Goal: Information Seeking & Learning: Compare options

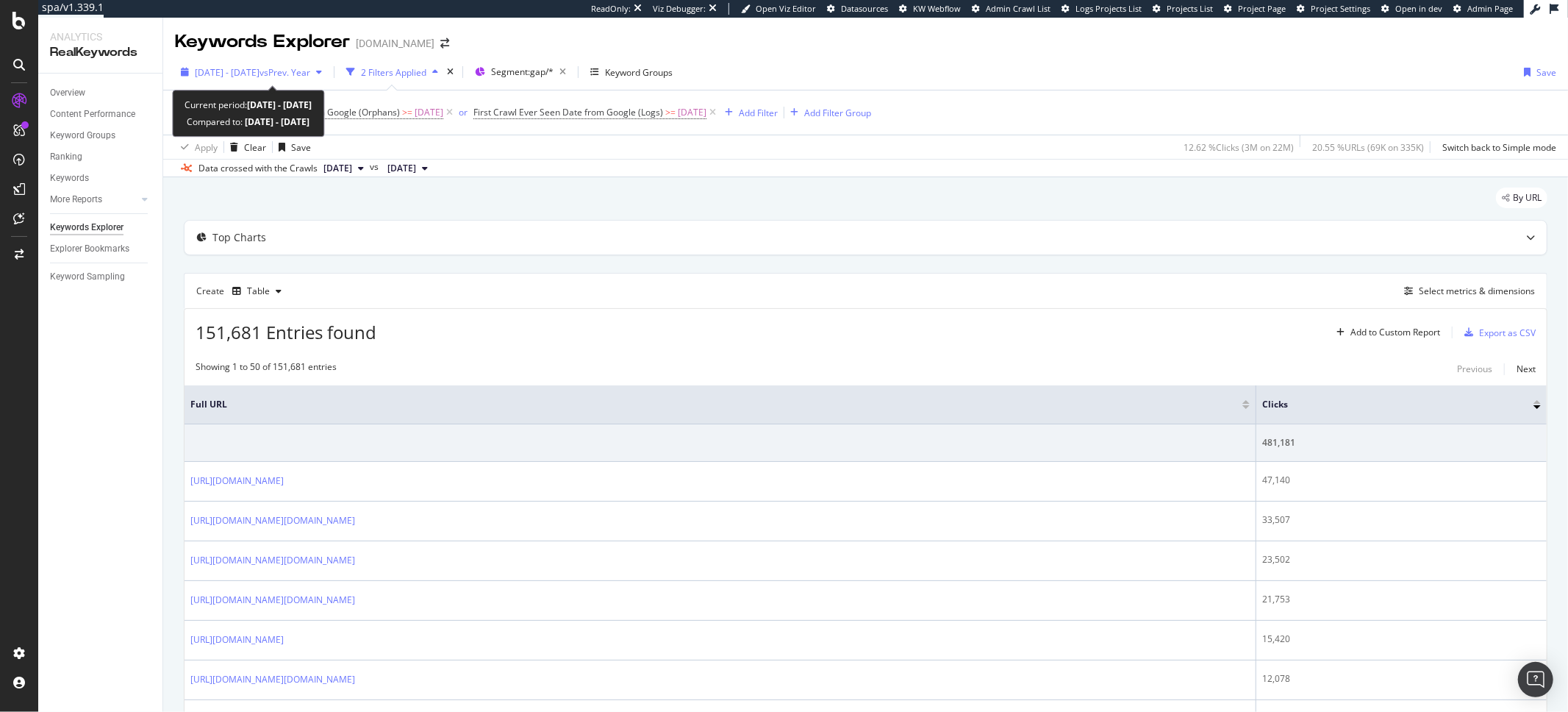
click at [260, 70] on span "[DATE] - [DATE]" at bounding box center [227, 72] width 65 height 13
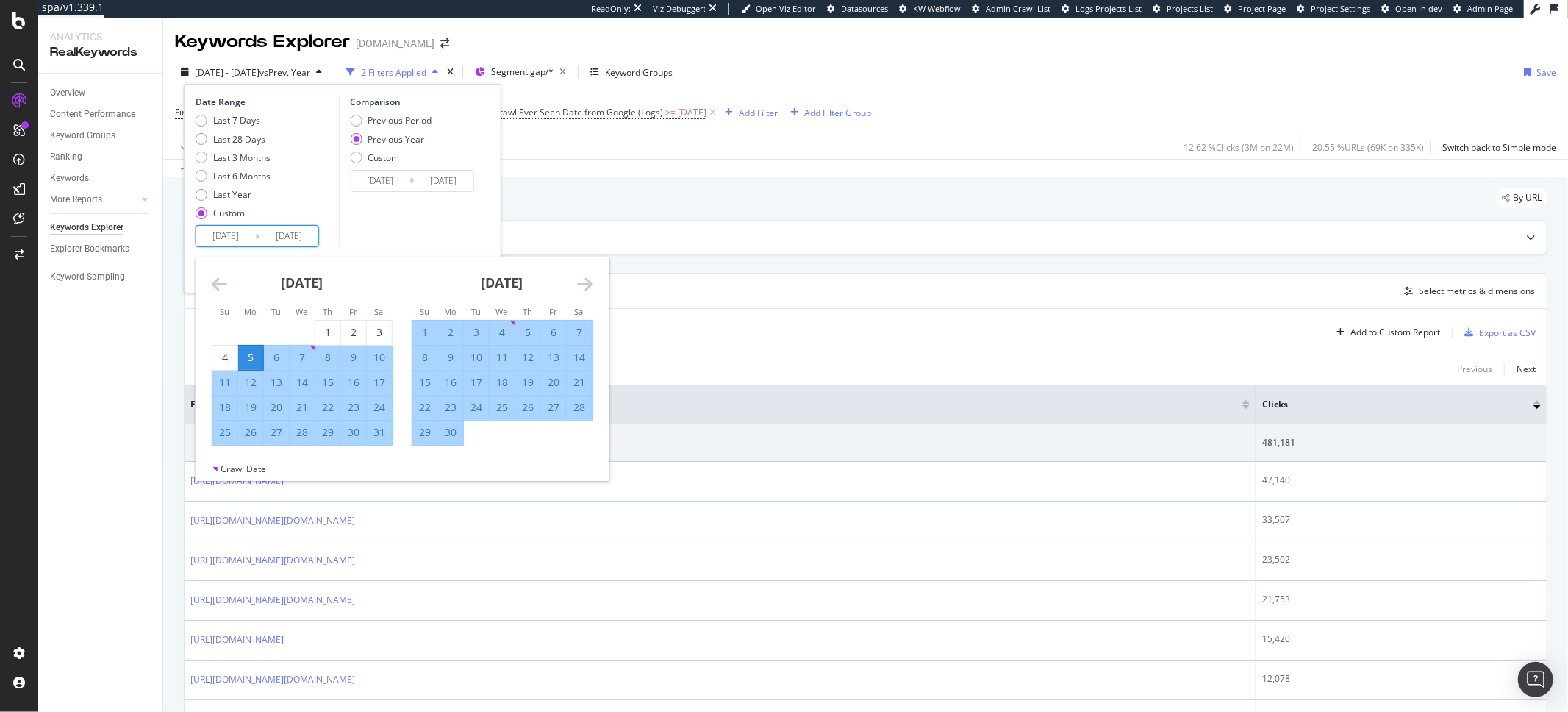
click at [243, 246] on input "[DATE]" at bounding box center [225, 236] width 59 height 21
click at [581, 287] on icon "Move forward to switch to the next month." at bounding box center [584, 284] width 15 height 18
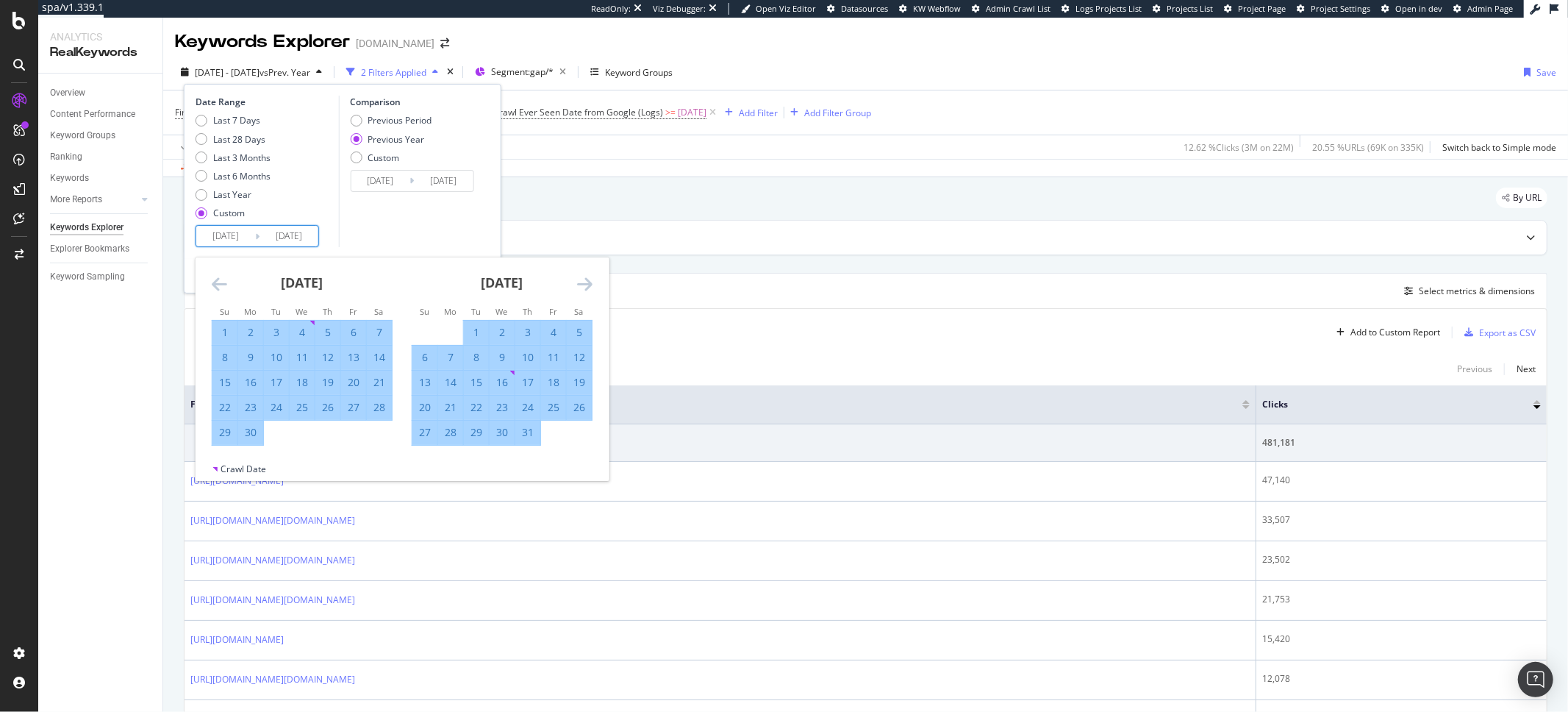
click at [581, 287] on icon "Move forward to switch to the next month." at bounding box center [584, 284] width 15 height 18
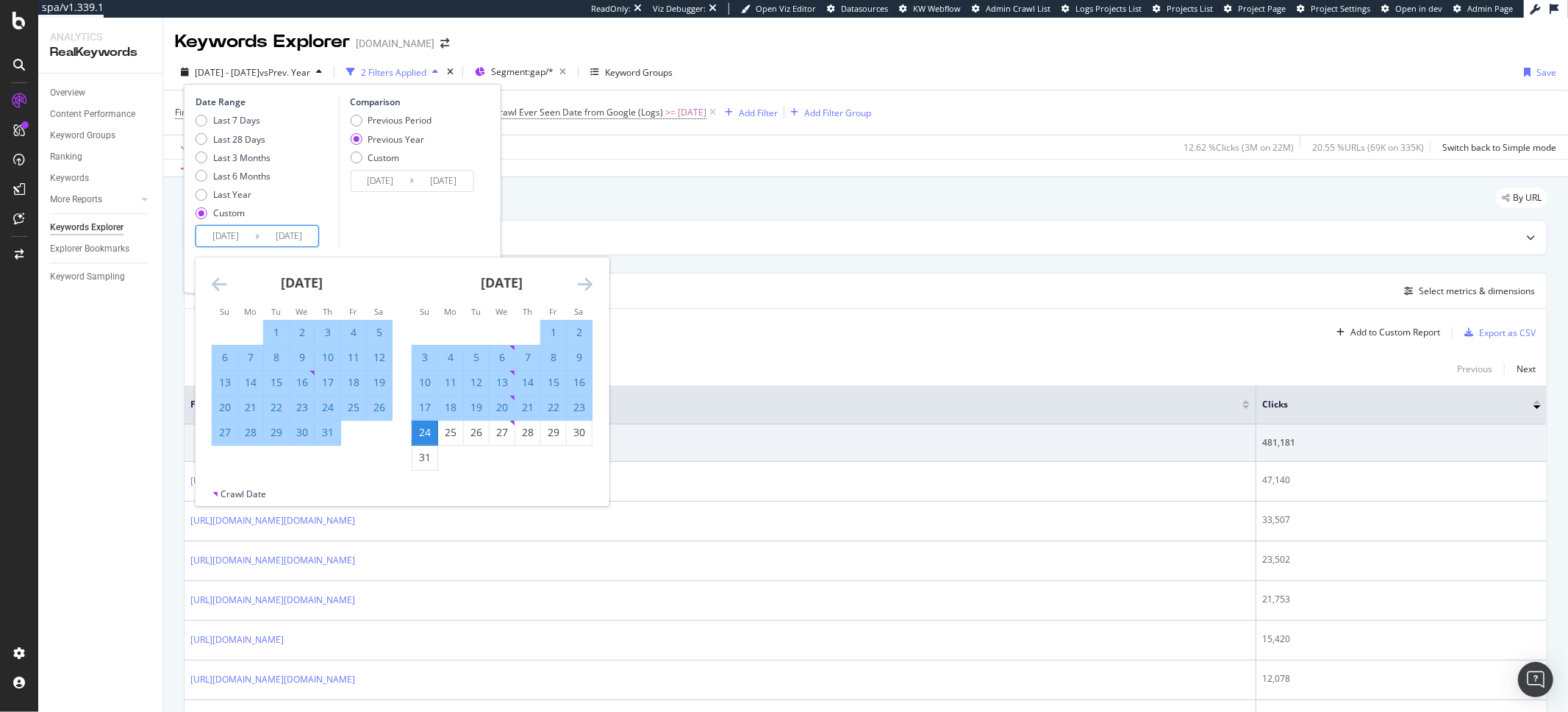
click at [581, 287] on icon "Move forward to switch to the next month." at bounding box center [584, 284] width 15 height 18
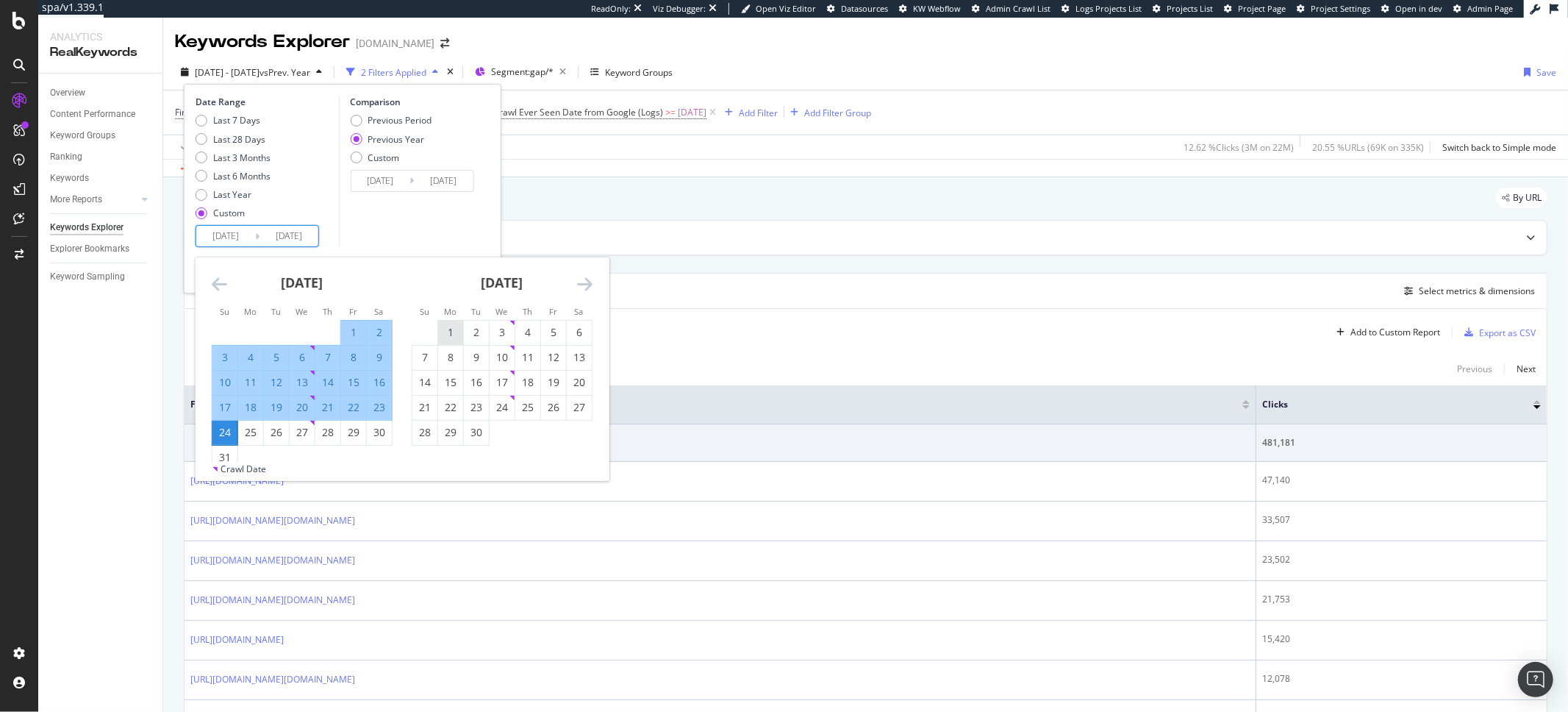
click at [441, 328] on div "1" at bounding box center [450, 332] width 25 height 14
type input "[DATE]"
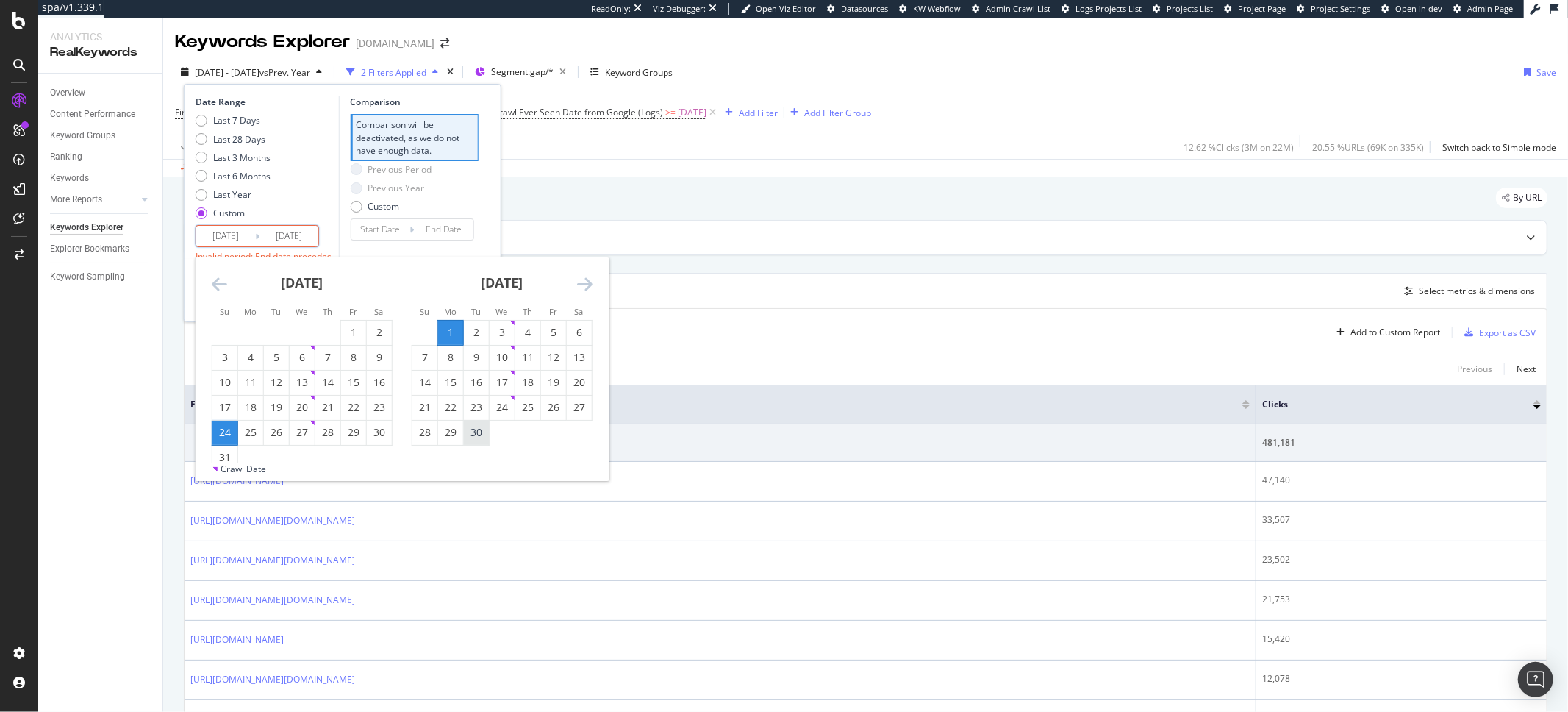
click at [477, 438] on div "30" at bounding box center [477, 432] width 25 height 14
type input "[DATE]"
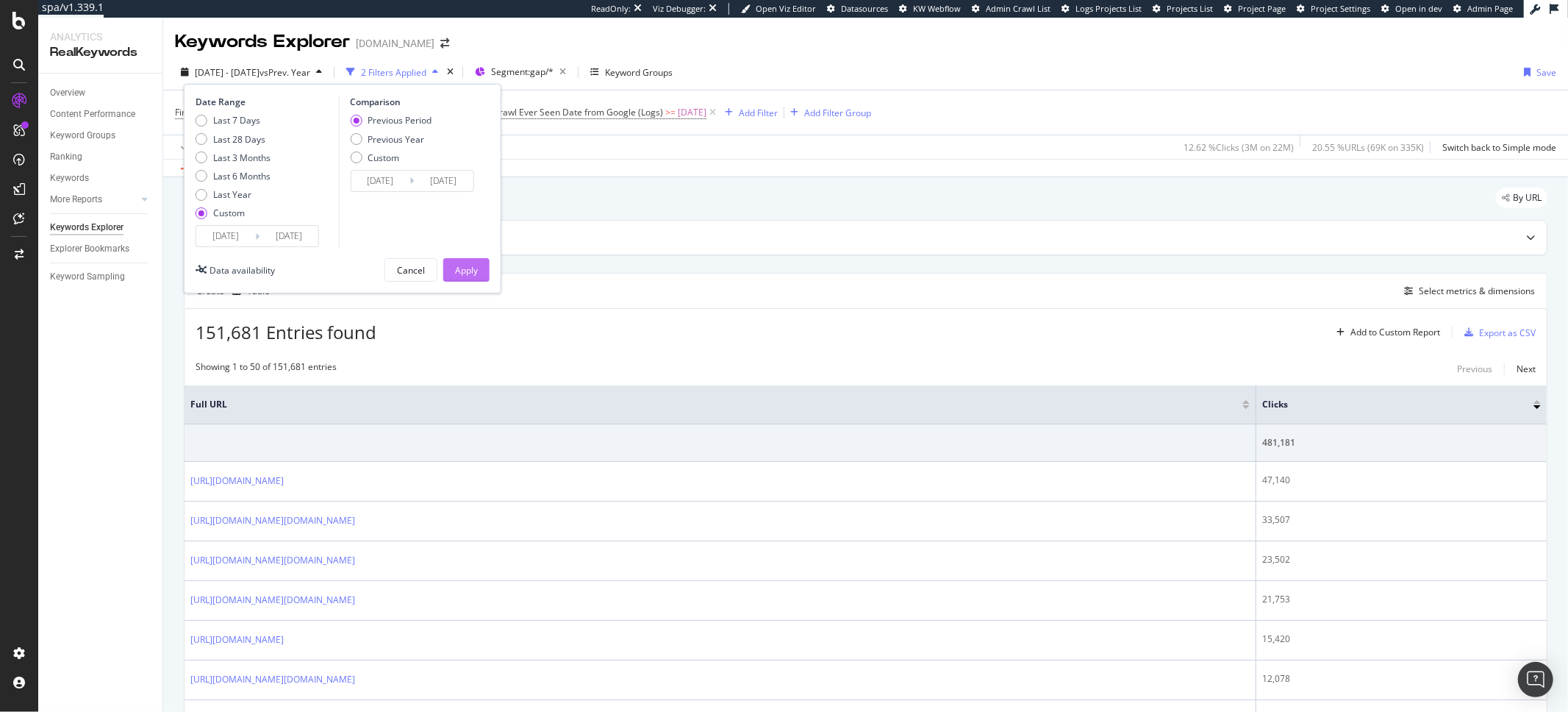
click at [481, 272] on button "Apply" at bounding box center [466, 270] width 46 height 24
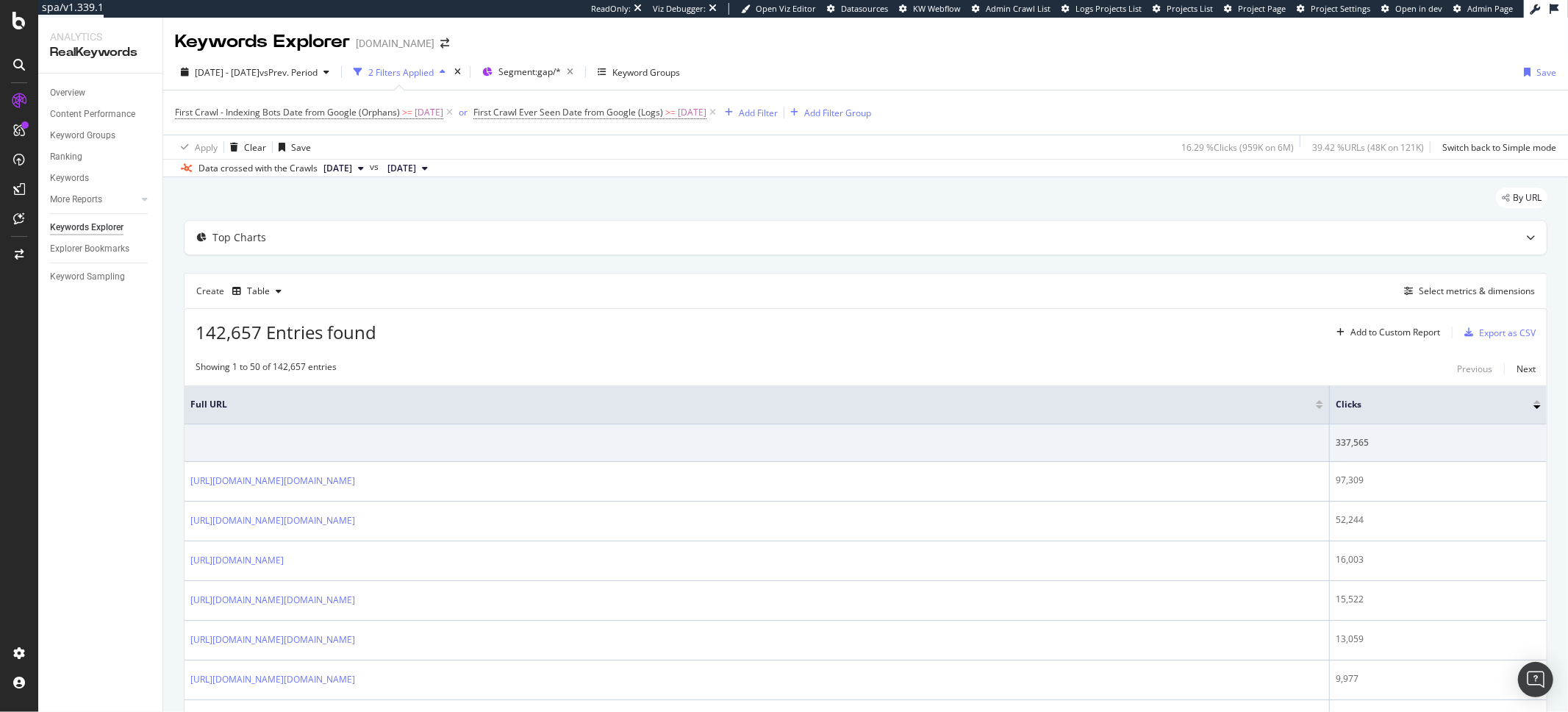
click at [416, 169] on span "2025 Aug. 27th" at bounding box center [401, 168] width 29 height 14
click at [638, 246] on div "Top Charts" at bounding box center [865, 237] width 1362 height 33
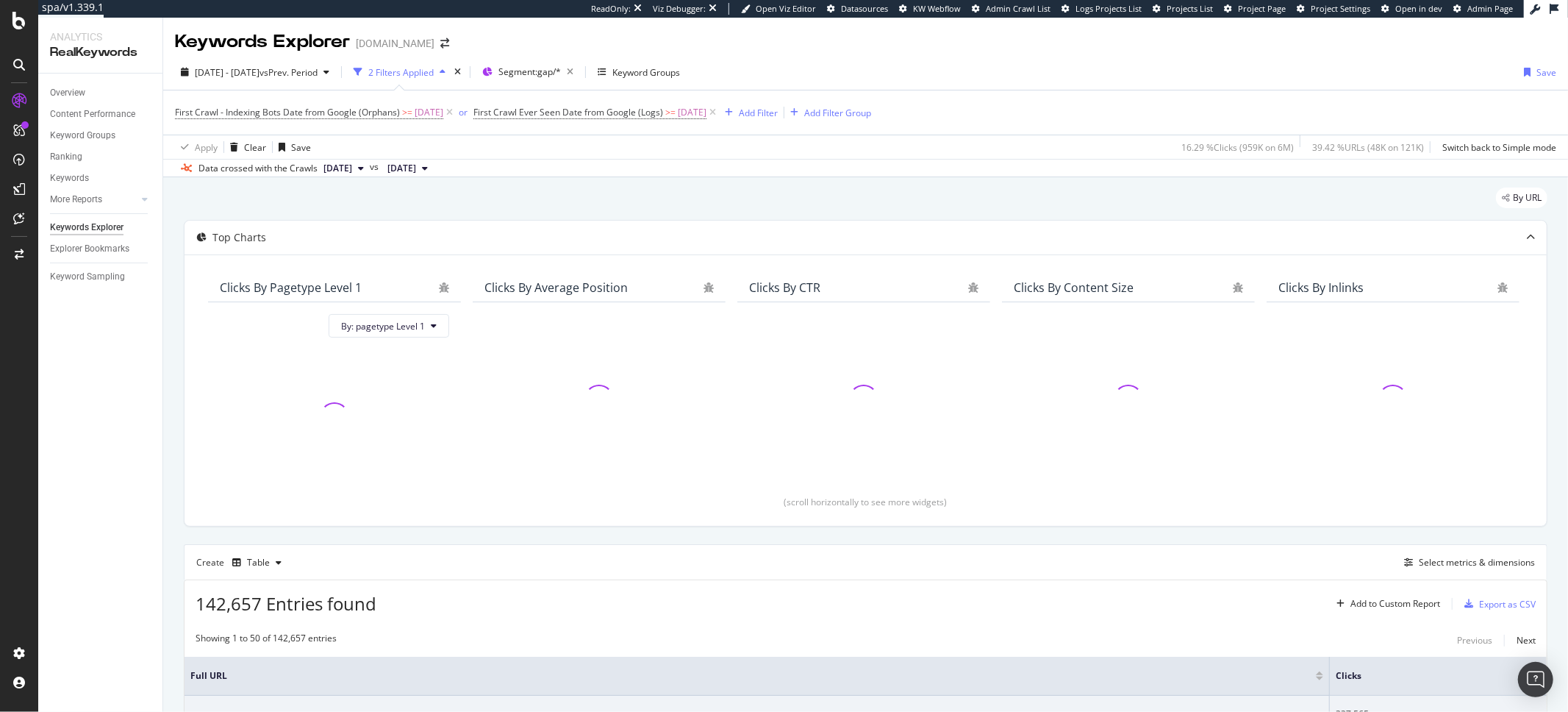
click at [352, 173] on span "2025 Sep. 24th" at bounding box center [338, 168] width 29 height 14
click at [416, 166] on span "2025 Aug. 27th" at bounding box center [401, 168] width 29 height 14
click at [479, 297] on div "2025 Sep. 17th" at bounding box center [455, 300] width 79 height 14
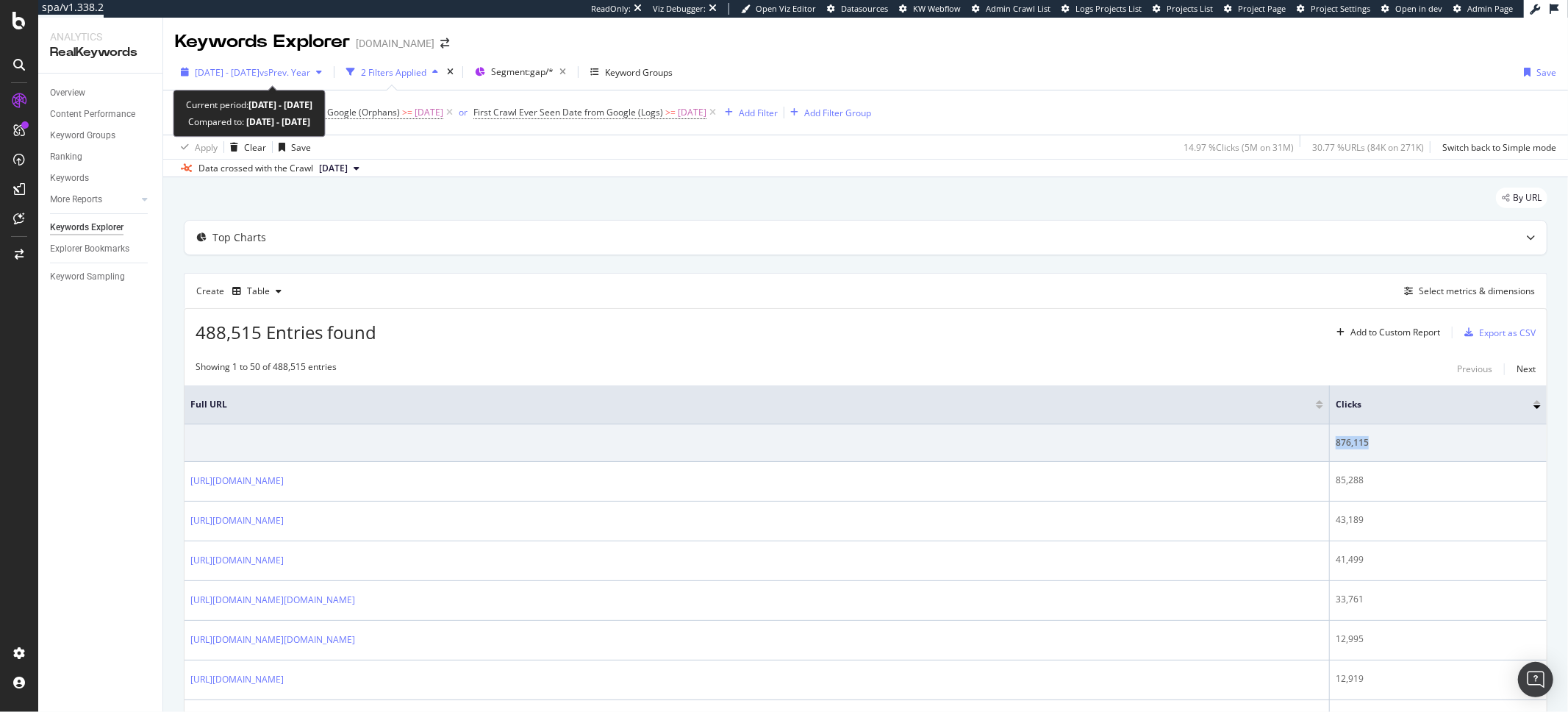
click at [260, 73] on span "2024 May. 6th - Sep. 29th" at bounding box center [227, 72] width 65 height 13
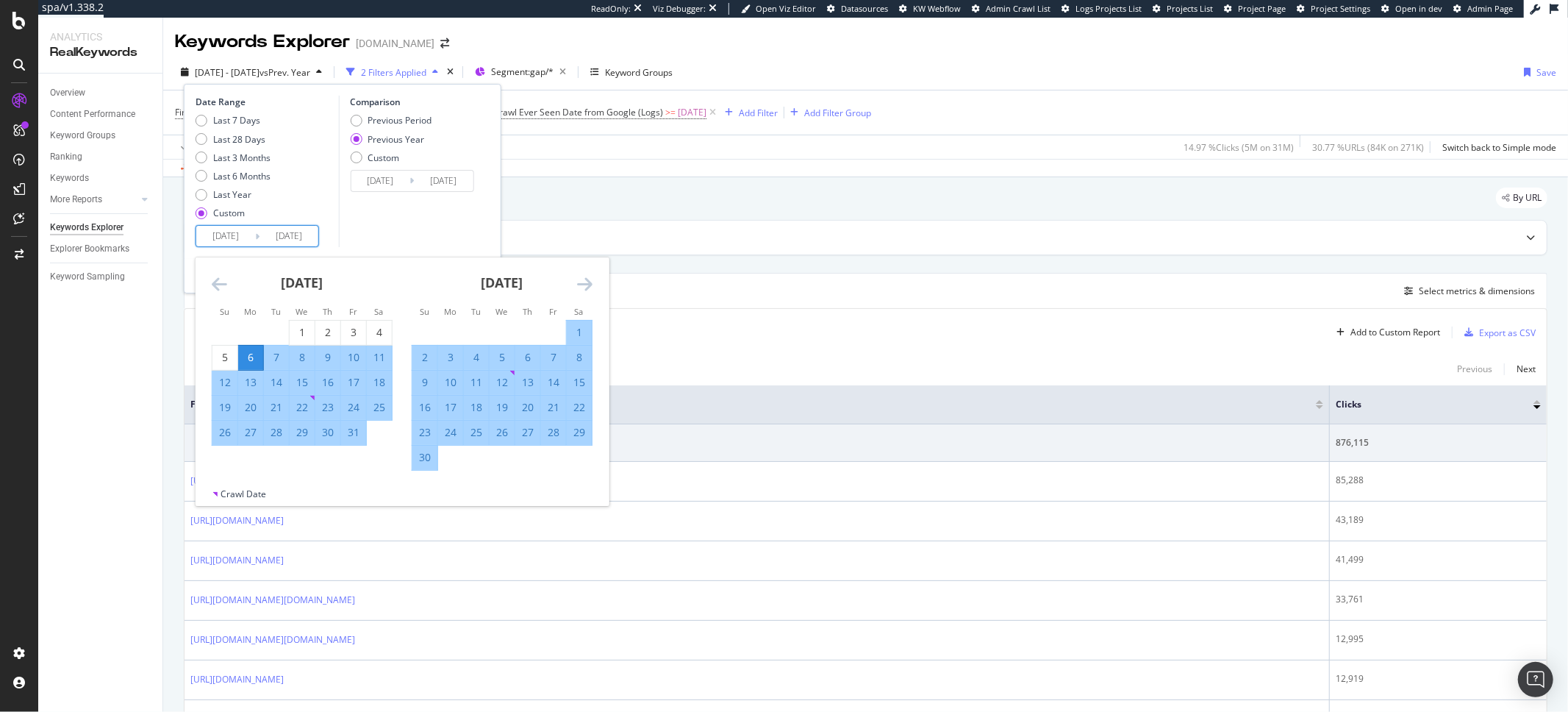
click at [250, 232] on input "2024/05/06" at bounding box center [225, 236] width 59 height 21
click at [575, 279] on div "June 2024" at bounding box center [502, 288] width 181 height 62
click at [581, 283] on icon "Move forward to switch to the next month." at bounding box center [584, 284] width 15 height 18
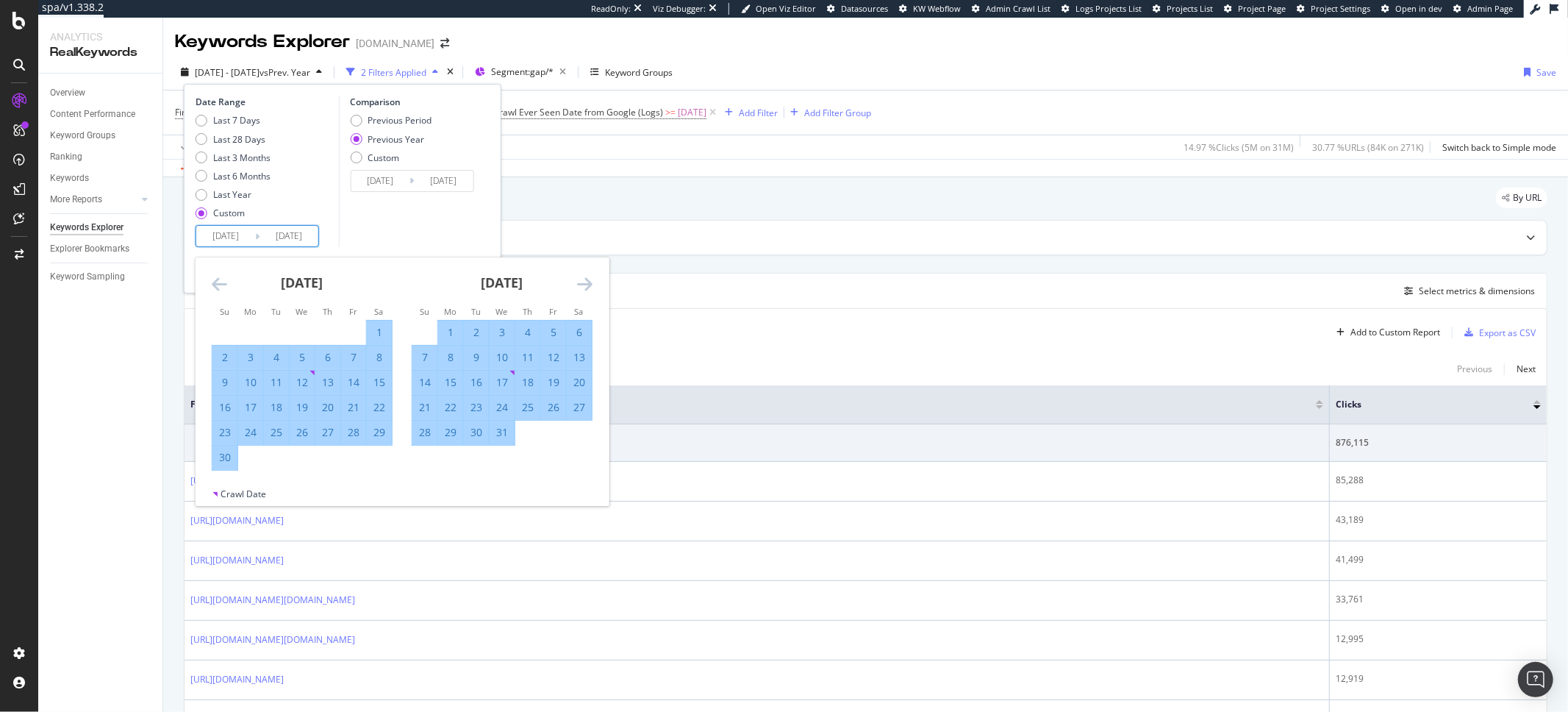
click at [581, 283] on icon "Move forward to switch to the next month." at bounding box center [584, 284] width 15 height 18
click at [423, 330] on div "1" at bounding box center [425, 332] width 25 height 14
type input "2024/09/01"
type input "2023/09/03"
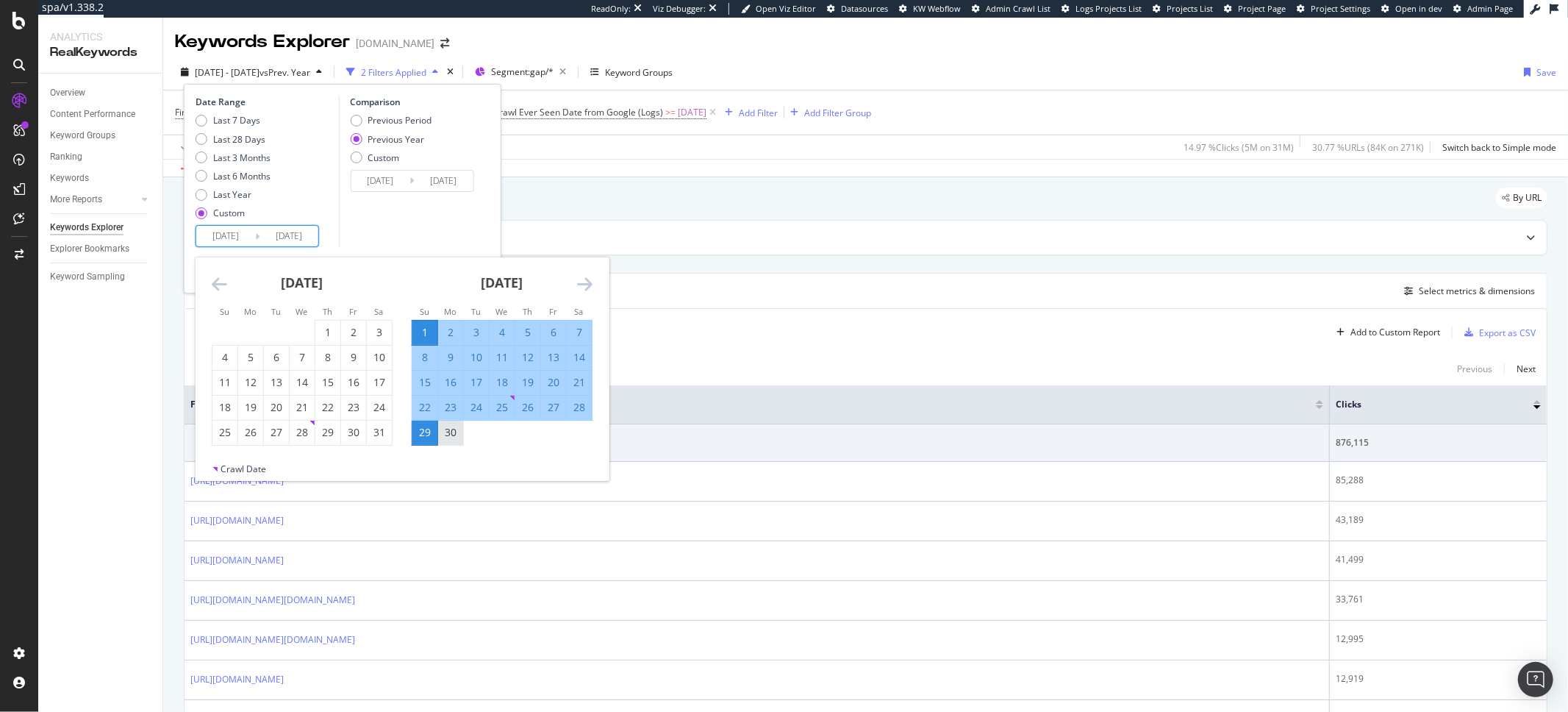
click at [458, 425] on div "30" at bounding box center [450, 432] width 25 height 14
type input "2024/09/30"
type input "2023/10/02"
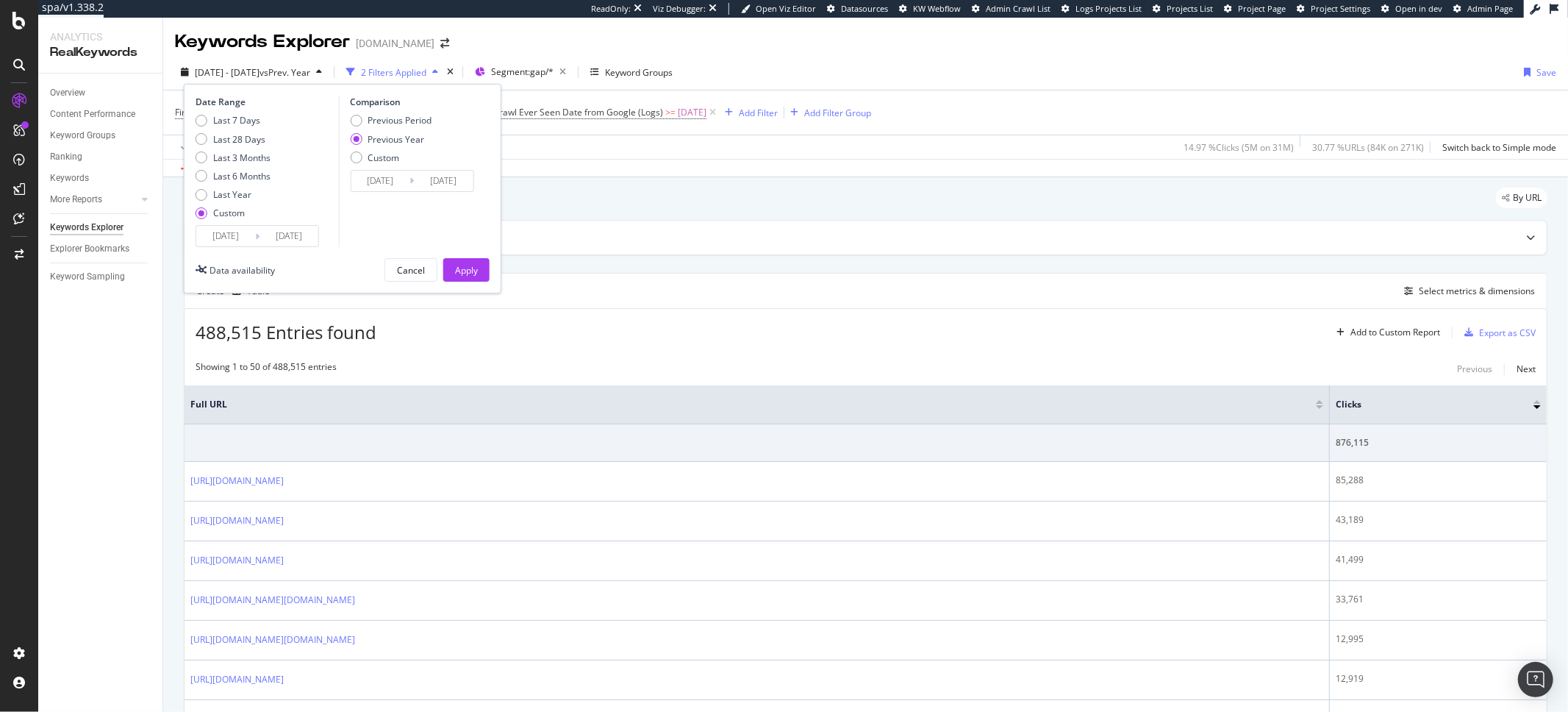
click at [490, 280] on div "Date Range Last 7 Days Last 28 Days Last 3 Months Last 6 Months Last Year Custo…" at bounding box center [342, 189] width 317 height 210
click at [481, 280] on button "Apply" at bounding box center [466, 270] width 46 height 24
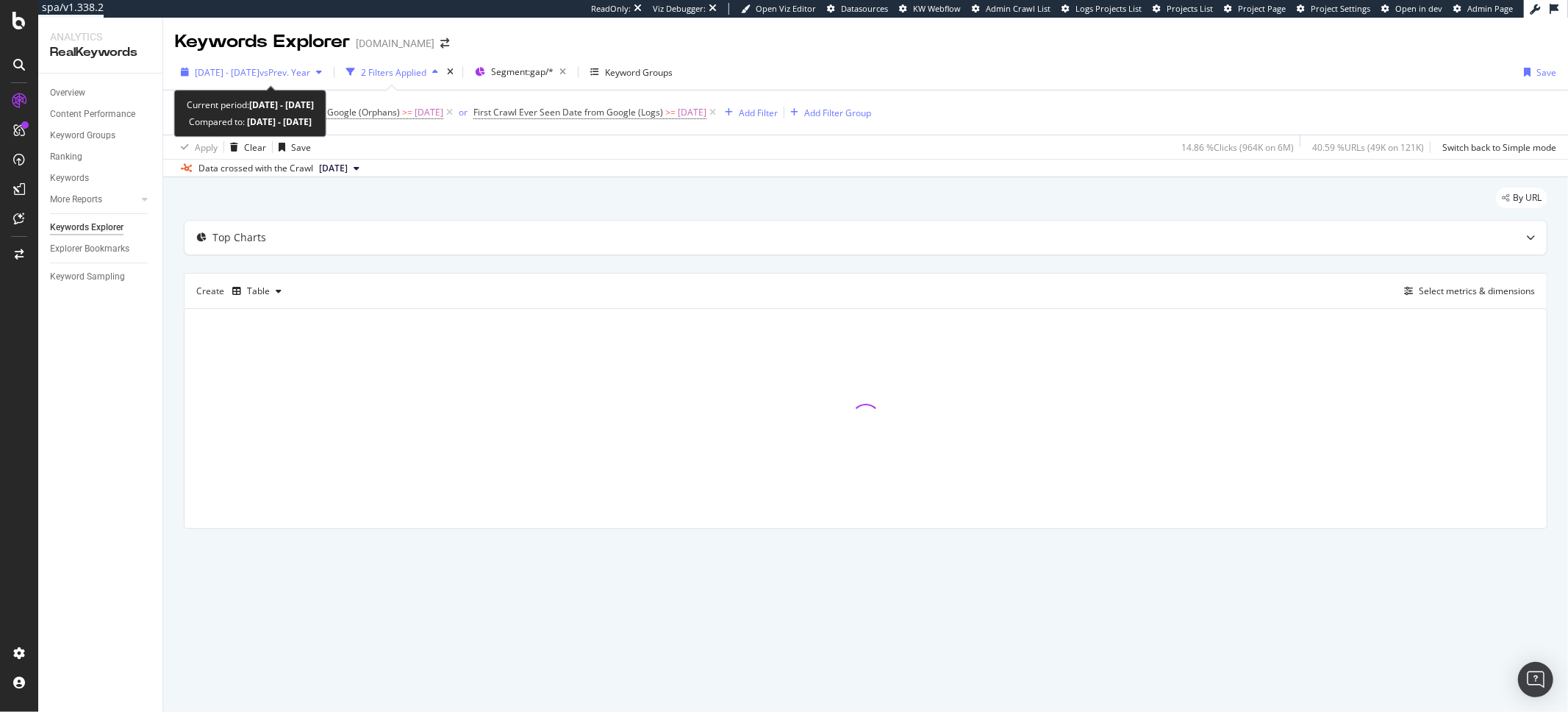
click at [294, 73] on span "vs Prev. Year" at bounding box center [285, 72] width 51 height 13
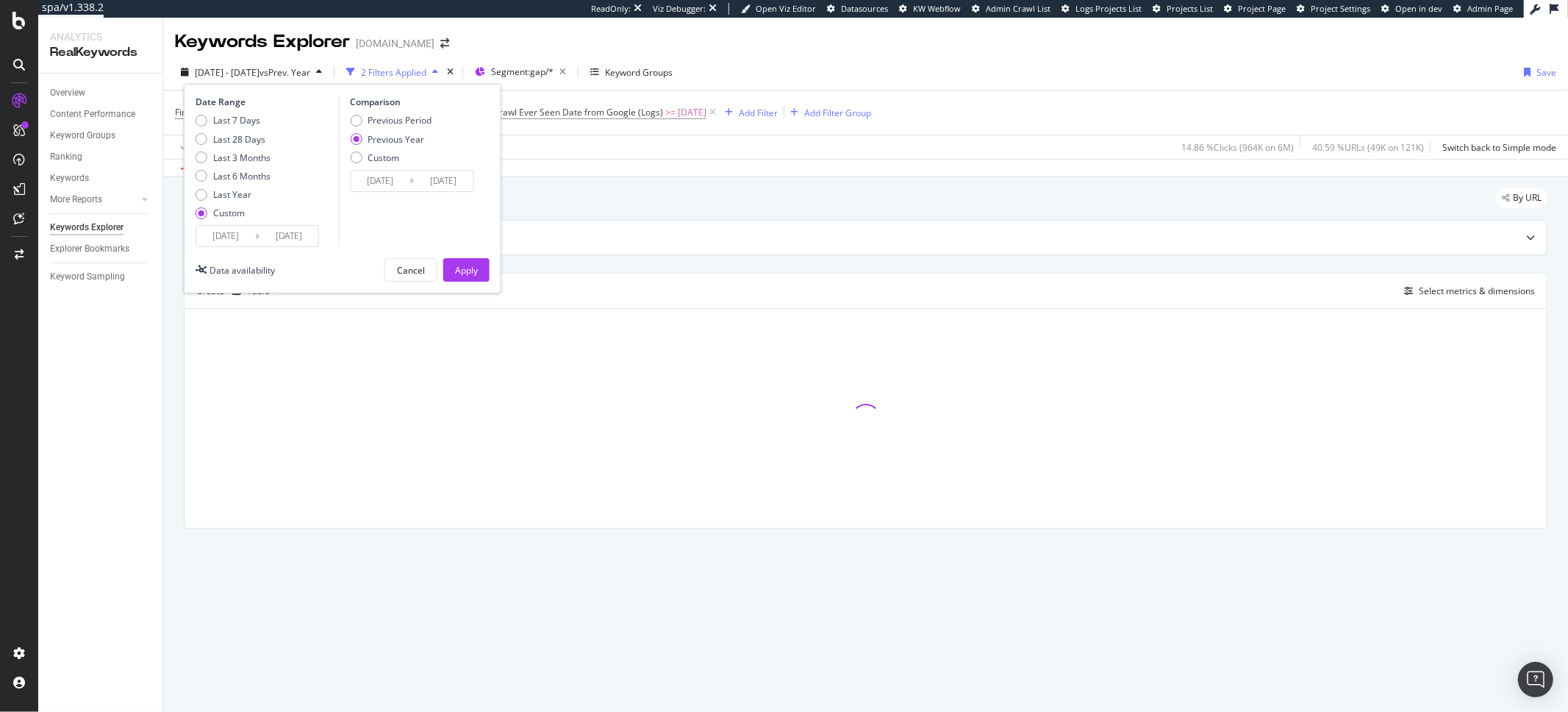
click at [238, 244] on input "2024/09/01" at bounding box center [225, 236] width 59 height 21
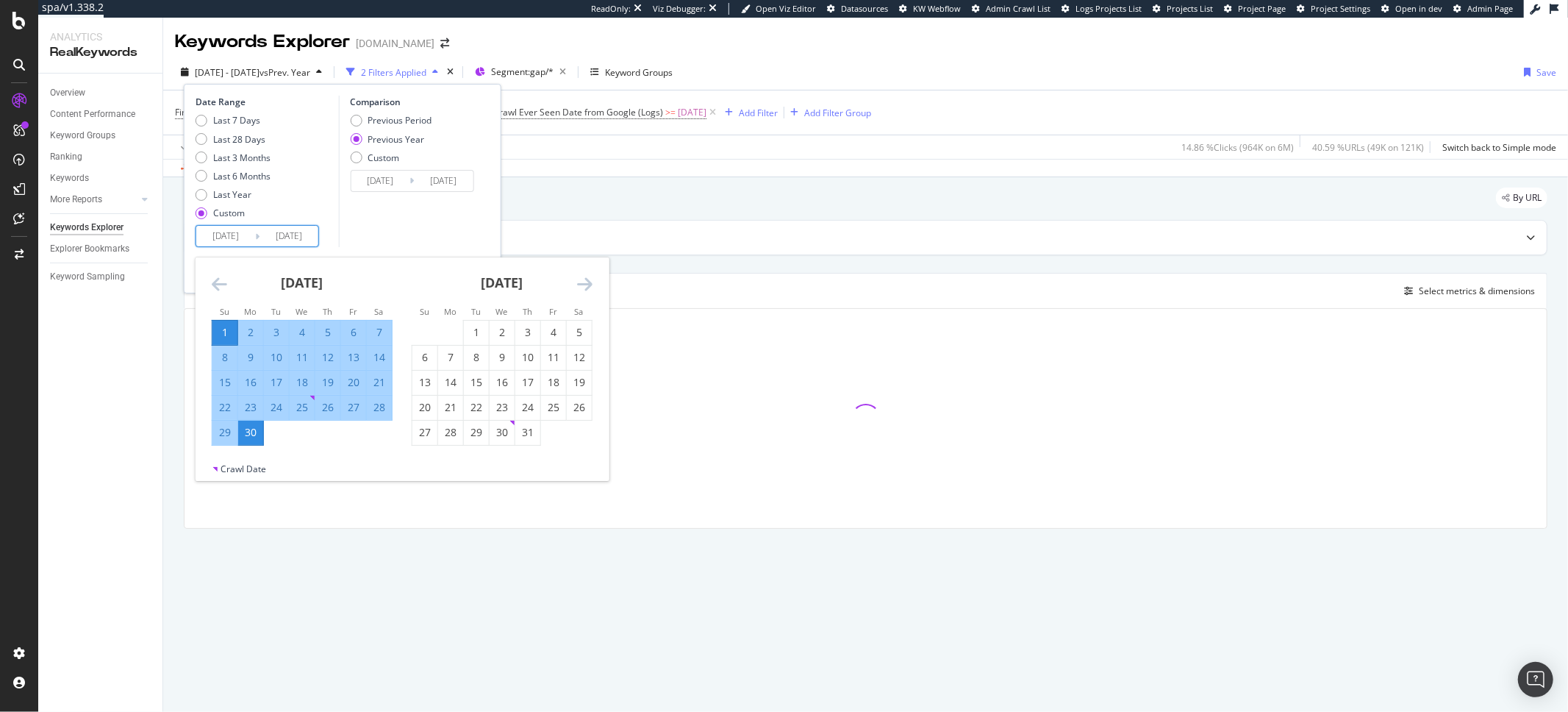
click at [592, 284] on div "October 2024 1 2 3 4 5 6 7 8 9 10 11 12 13 14 15 16 17 18 19 20 21 22 23 24 25 …" at bounding box center [502, 351] width 200 height 188
click at [584, 283] on icon "Move forward to switch to the next month." at bounding box center [584, 284] width 15 height 18
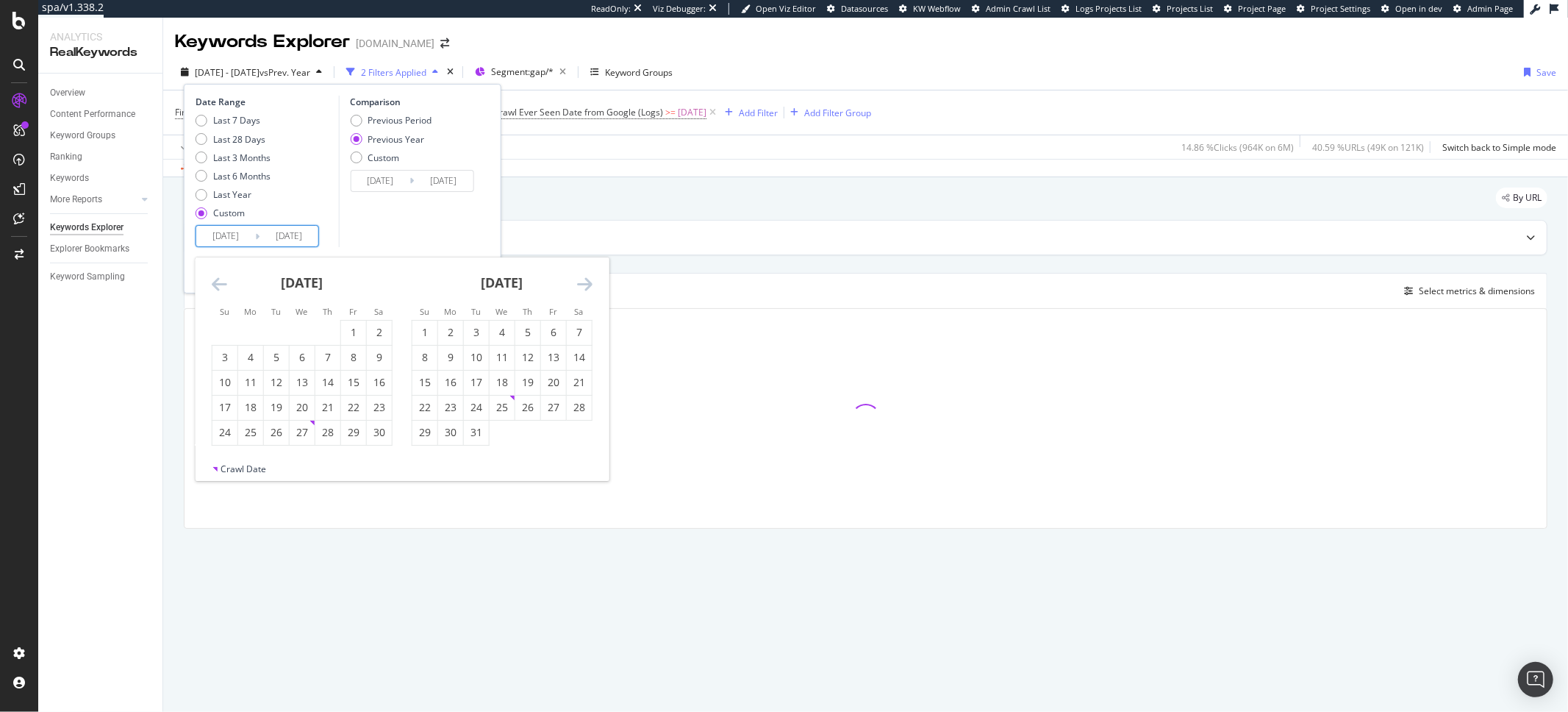
click at [584, 283] on icon "Move forward to switch to the next month." at bounding box center [584, 284] width 15 height 18
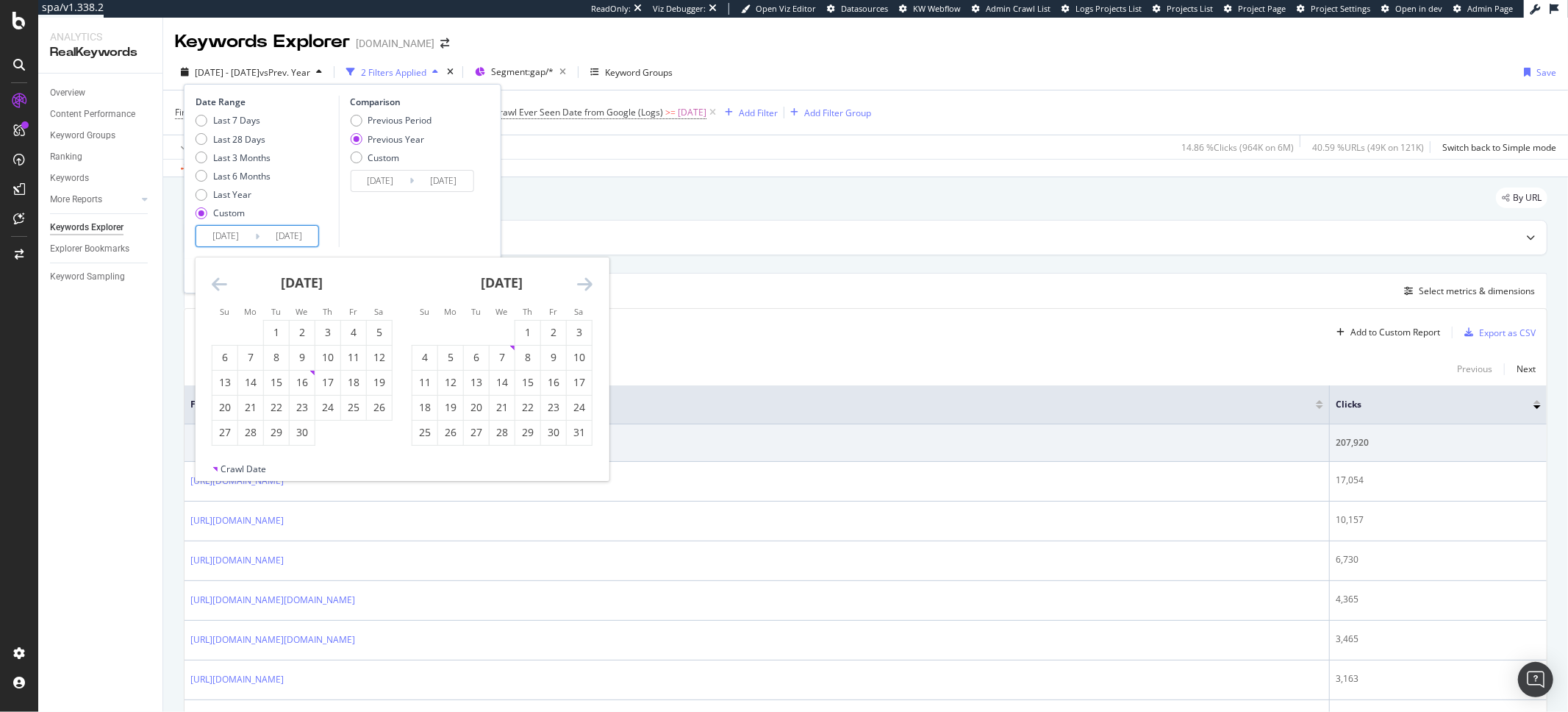
click at [584, 283] on icon "Move forward to switch to the next month." at bounding box center [584, 284] width 15 height 18
click at [448, 333] on div "1" at bounding box center [450, 332] width 25 height 14
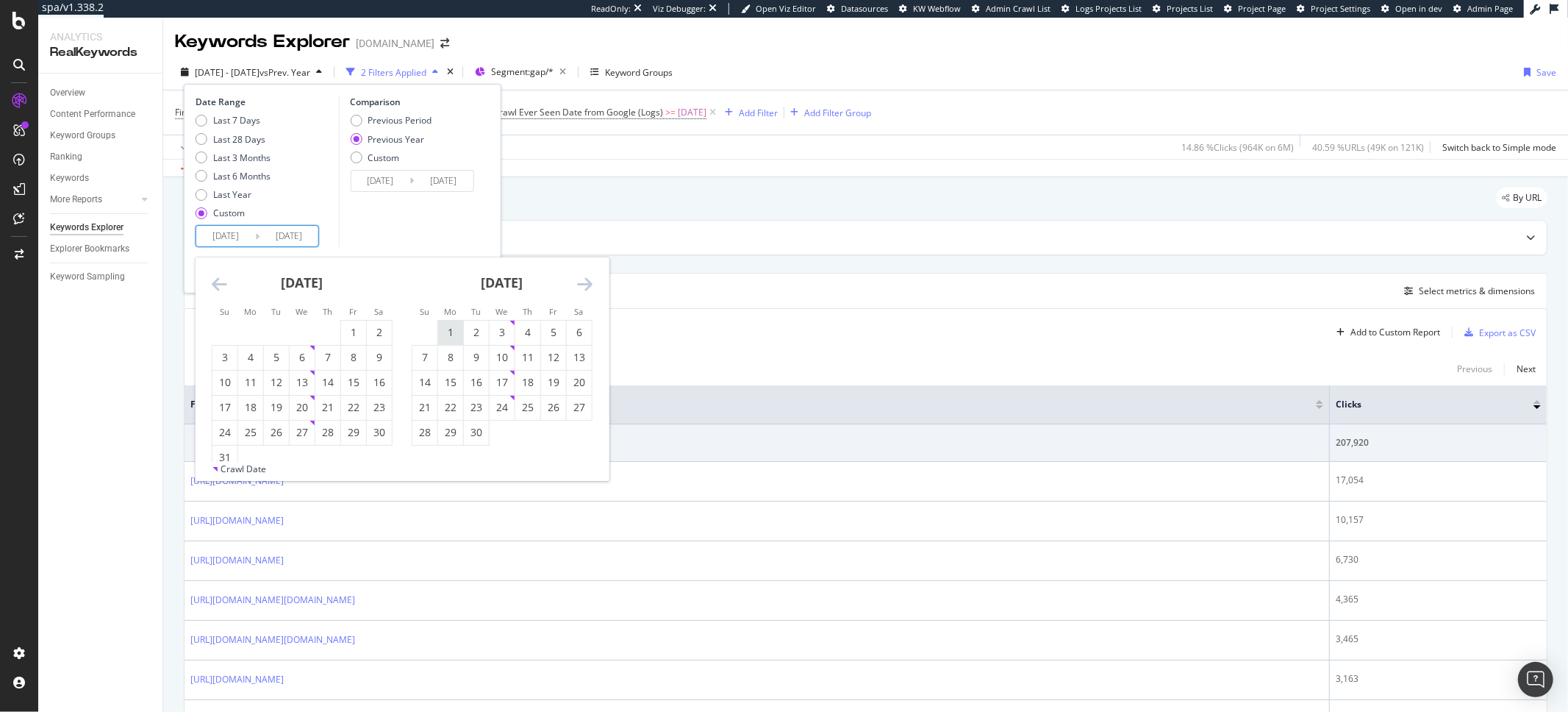
type input "[DATE]"
click at [475, 430] on div "30" at bounding box center [477, 432] width 25 height 14
type input "[DATE]"
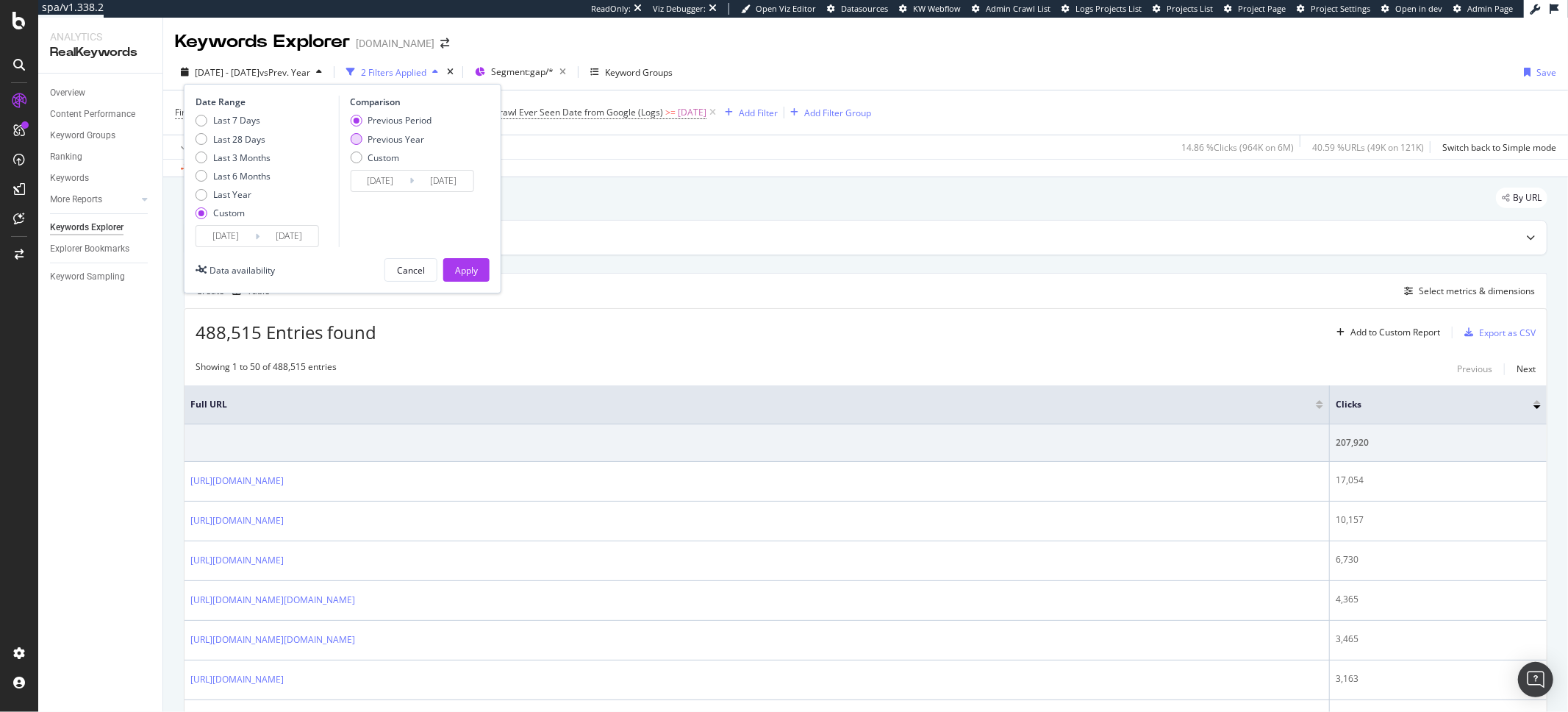
click at [409, 143] on div "Previous Year" at bounding box center [395, 139] width 57 height 13
type input "[DATE]"
click at [481, 283] on div "Date Range Last 7 Days Last 28 Days Last 3 Months Last 6 Months Last Year Custo…" at bounding box center [342, 189] width 317 height 210
click at [477, 271] on div "Apply" at bounding box center [466, 271] width 23 height 13
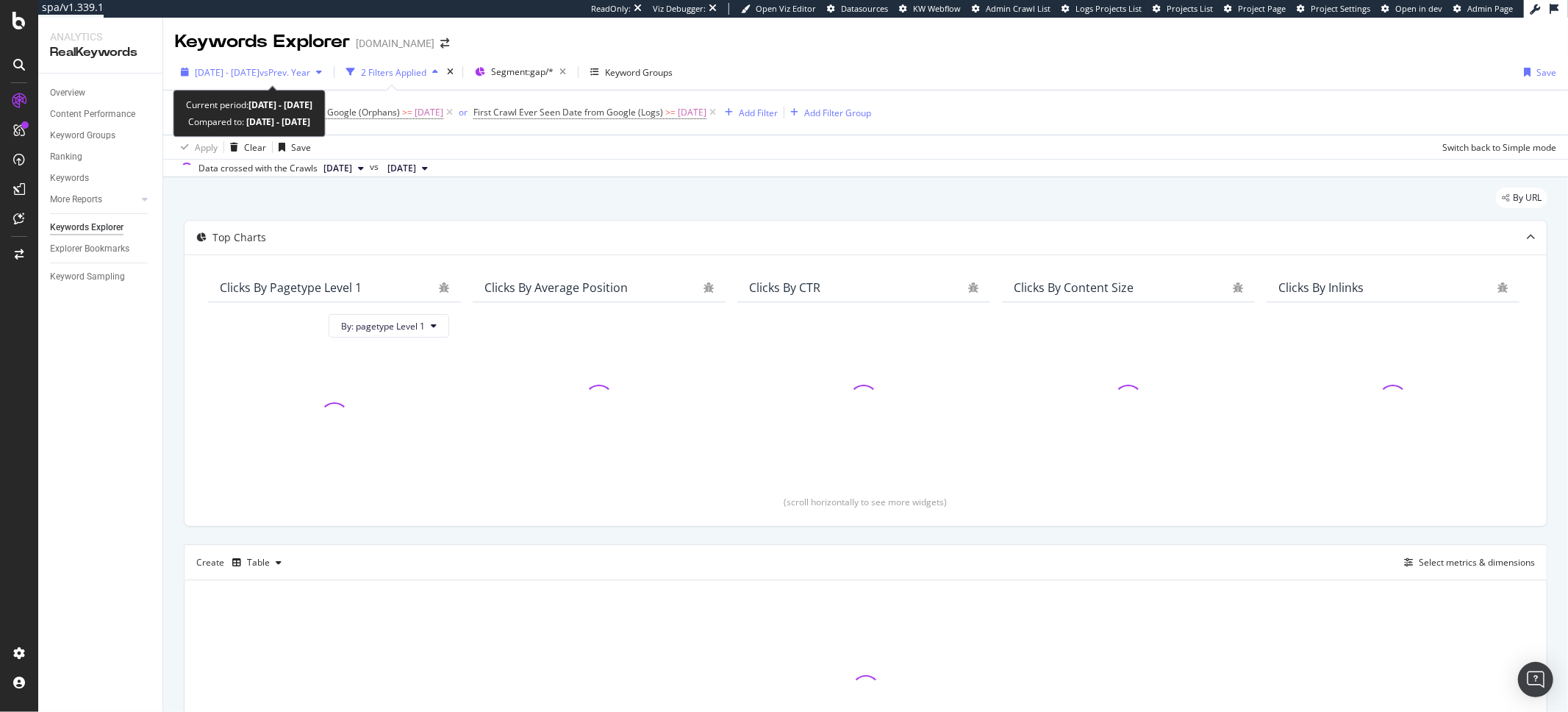
click at [260, 69] on span "[DATE] - [DATE]" at bounding box center [227, 72] width 65 height 13
click at [249, 65] on div "[DATE] - [DATE] vs Prev. Year" at bounding box center [250, 71] width 153 height 22
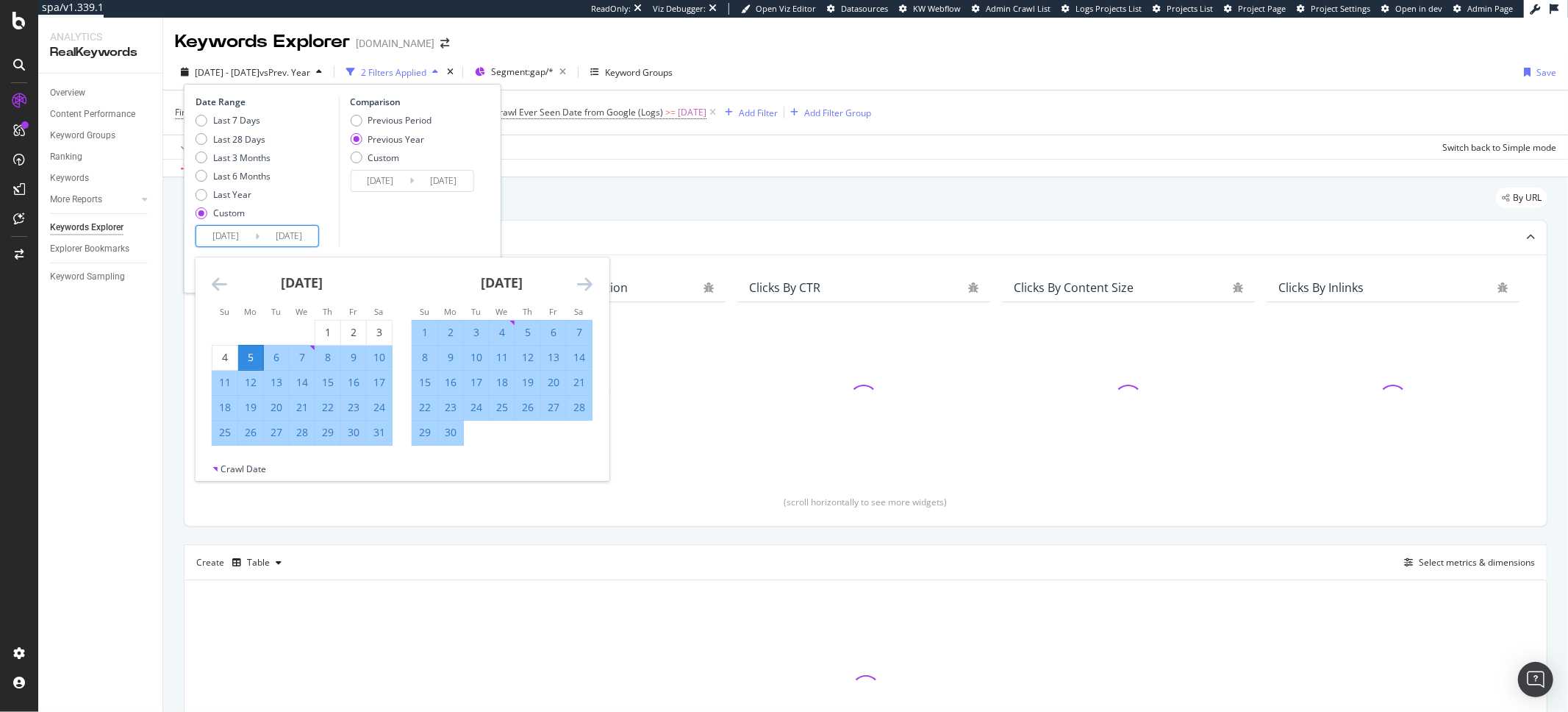
click at [229, 235] on input "[DATE]" at bounding box center [225, 236] width 59 height 21
click at [581, 280] on icon "Move forward to switch to the next month." at bounding box center [584, 284] width 15 height 18
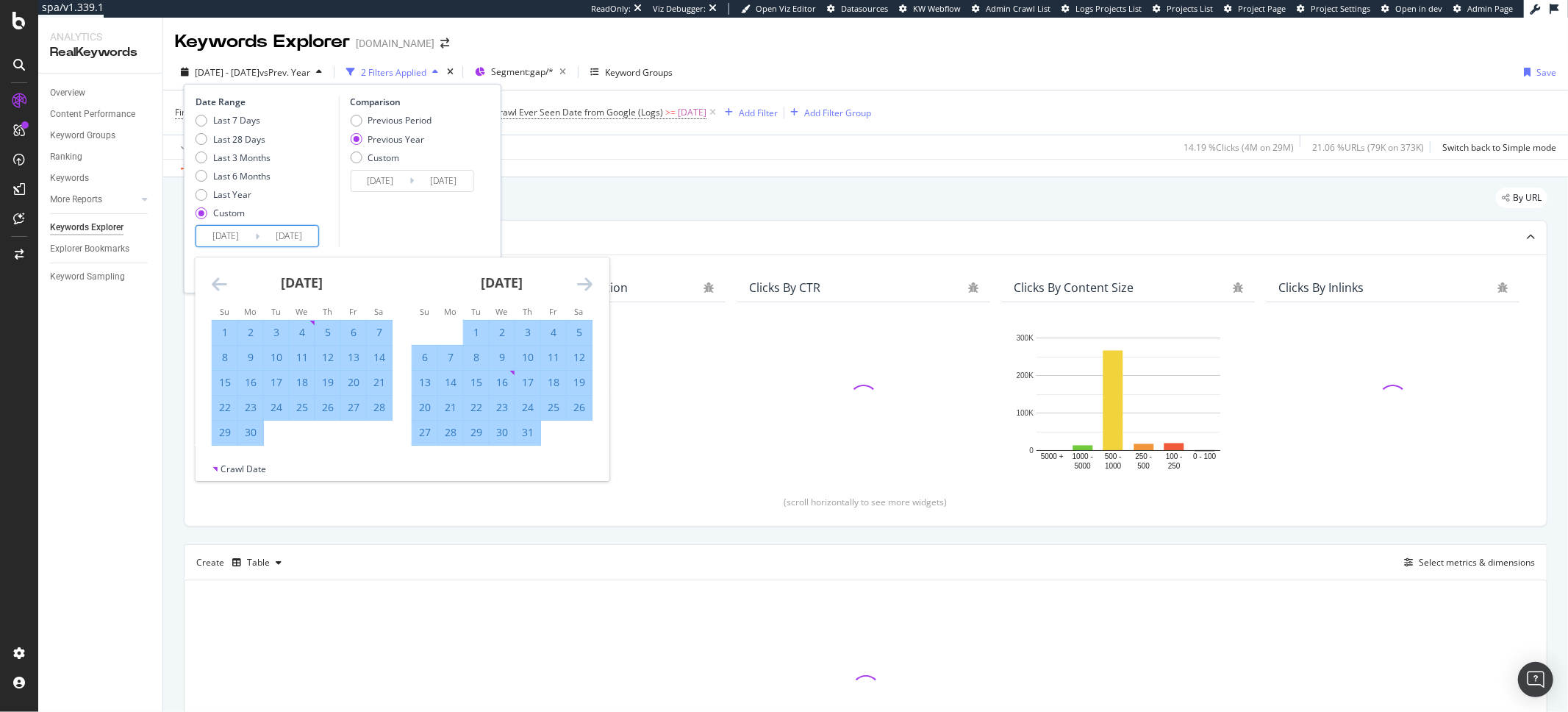
click at [581, 280] on icon "Move forward to switch to the next month." at bounding box center [584, 284] width 15 height 18
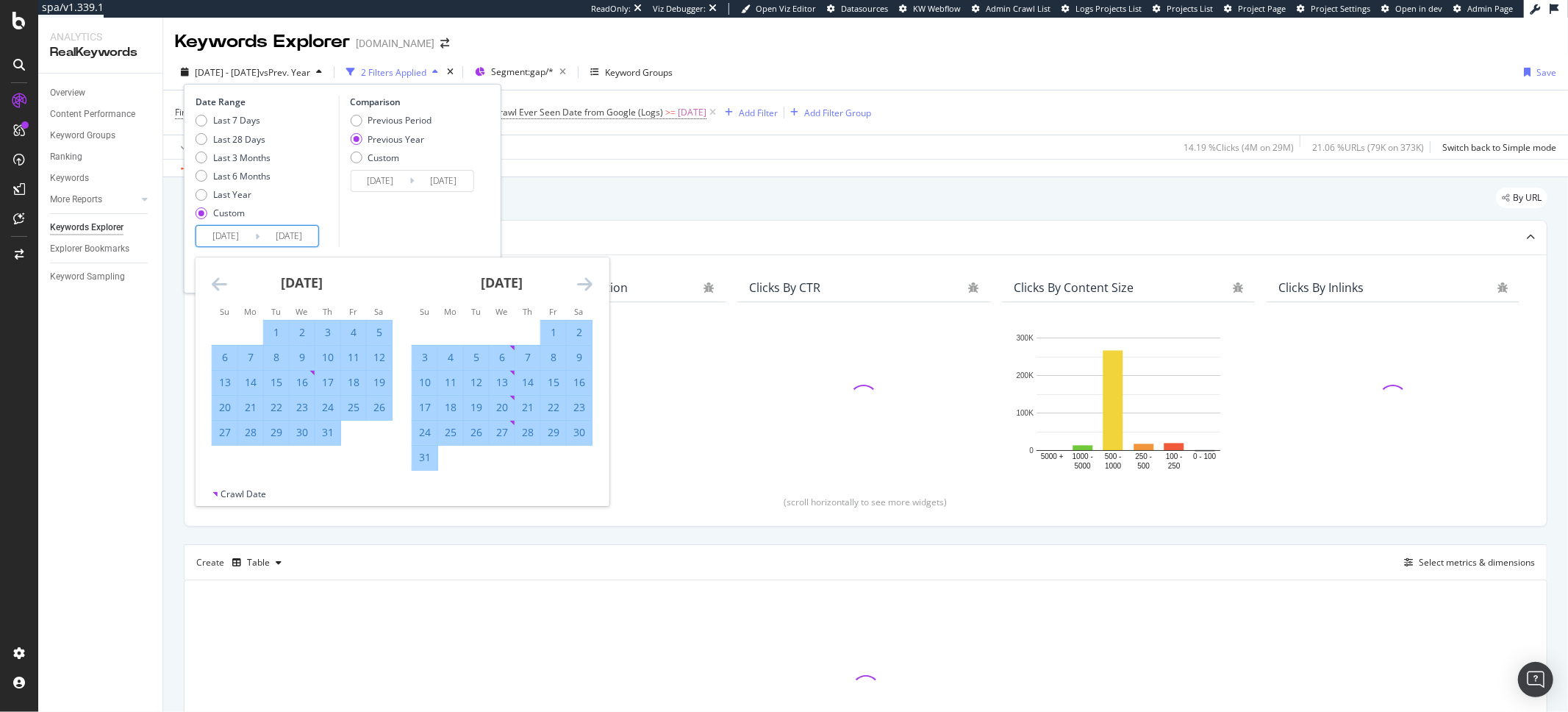
click at [581, 280] on icon "Move forward to switch to the next month." at bounding box center [584, 284] width 15 height 18
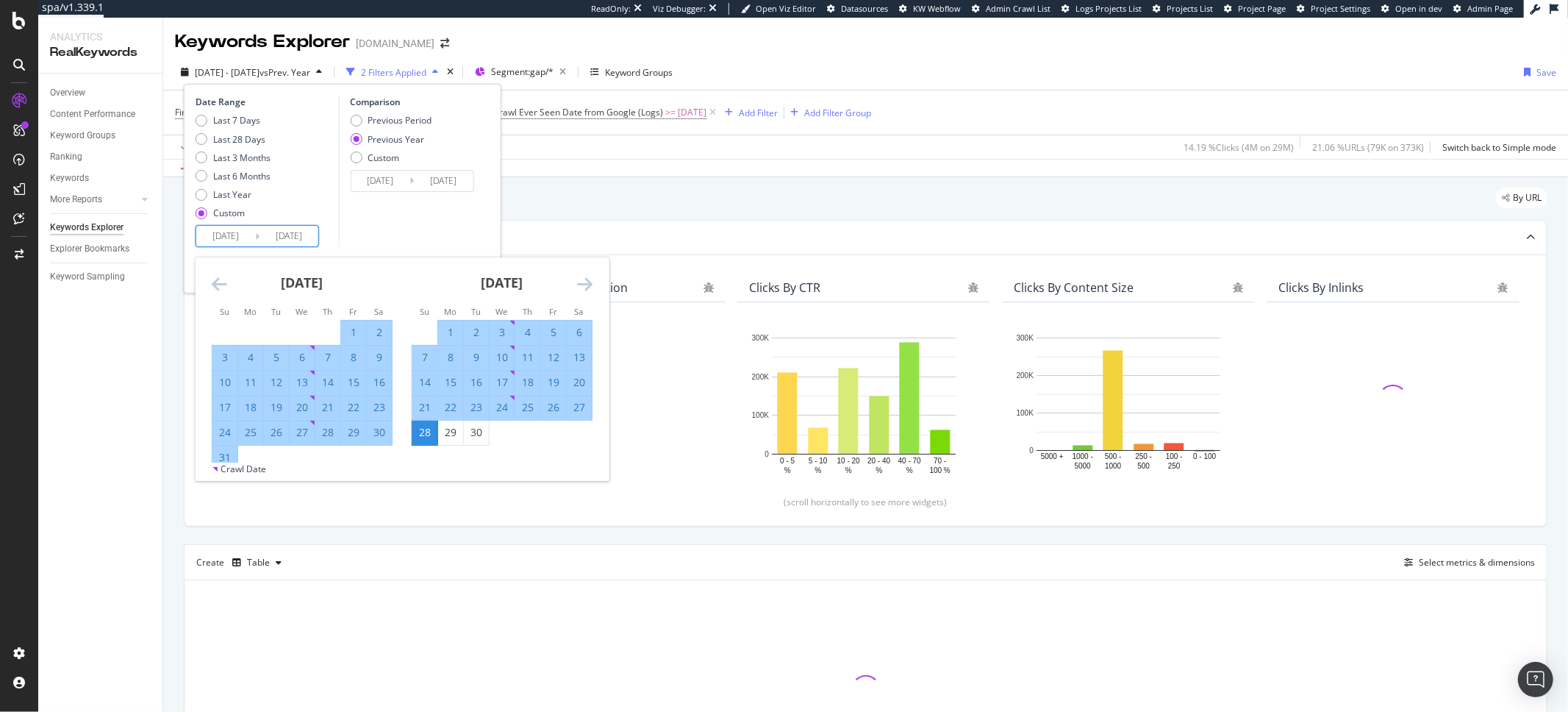
click at [581, 280] on icon "Move forward to switch to the next month." at bounding box center [584, 284] width 15 height 18
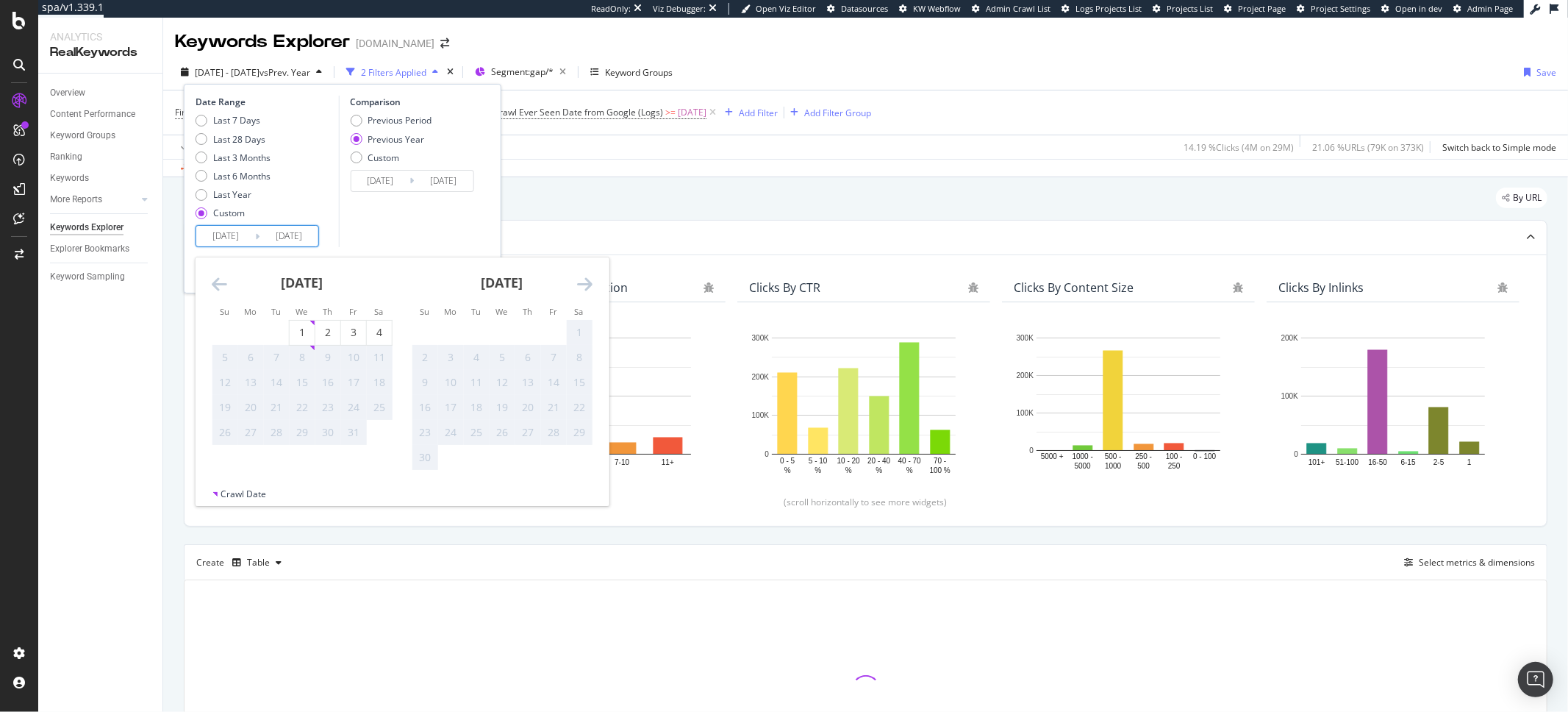
click at [233, 284] on div "[DATE]" at bounding box center [302, 288] width 181 height 62
click at [222, 282] on icon "Move backward to switch to the previous month." at bounding box center [219, 284] width 15 height 18
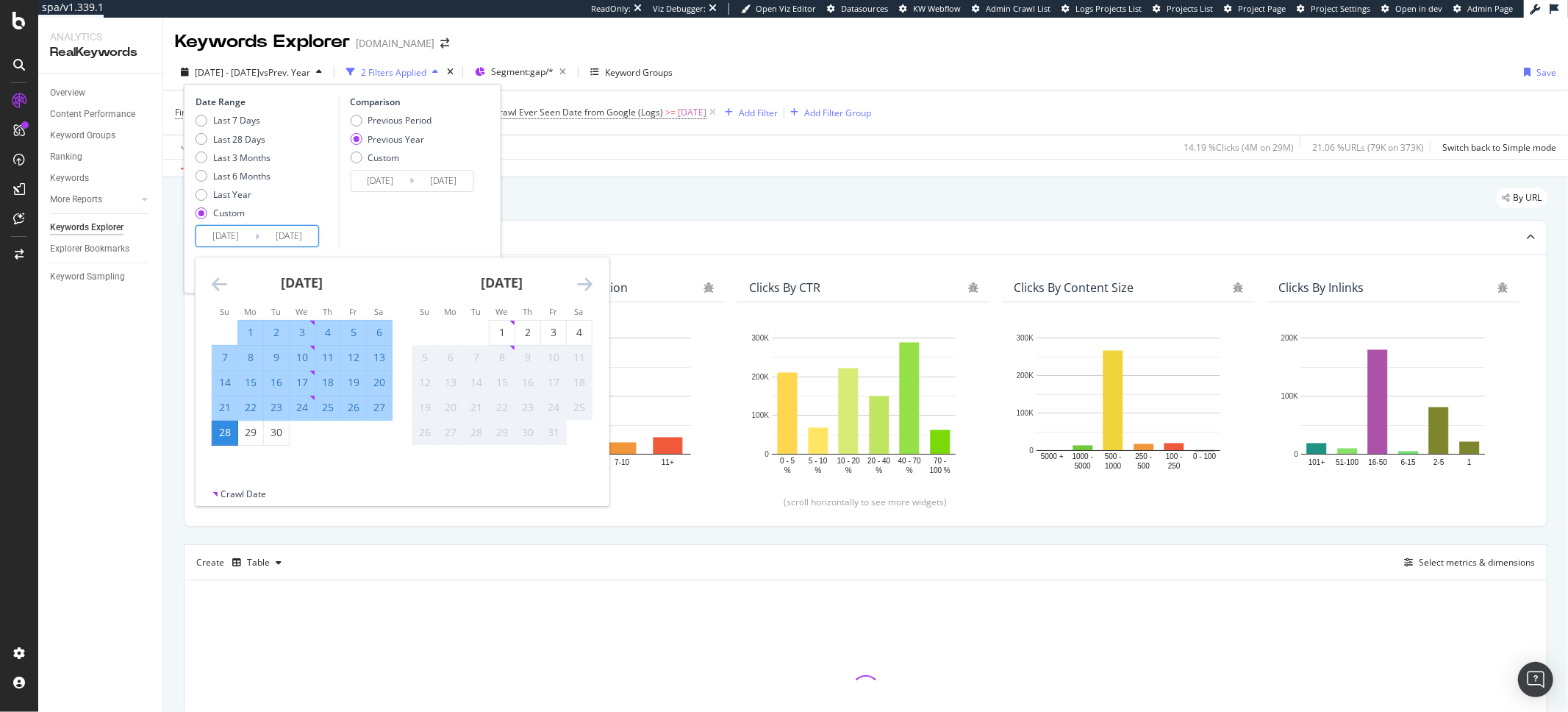
click at [244, 333] on div "1" at bounding box center [250, 332] width 25 height 14
type input "[DATE]"
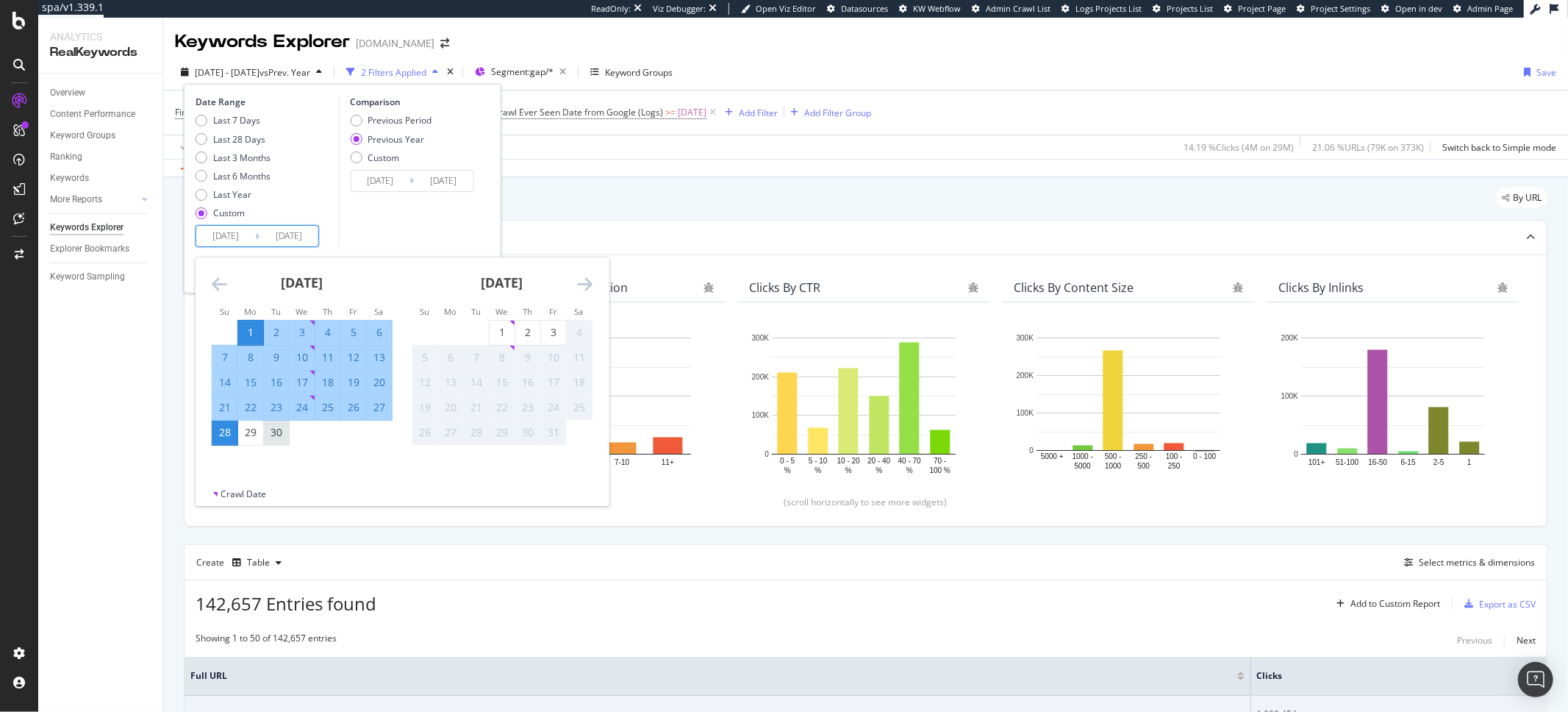
click at [277, 432] on div "30" at bounding box center [277, 432] width 25 height 14
type input "[DATE]"
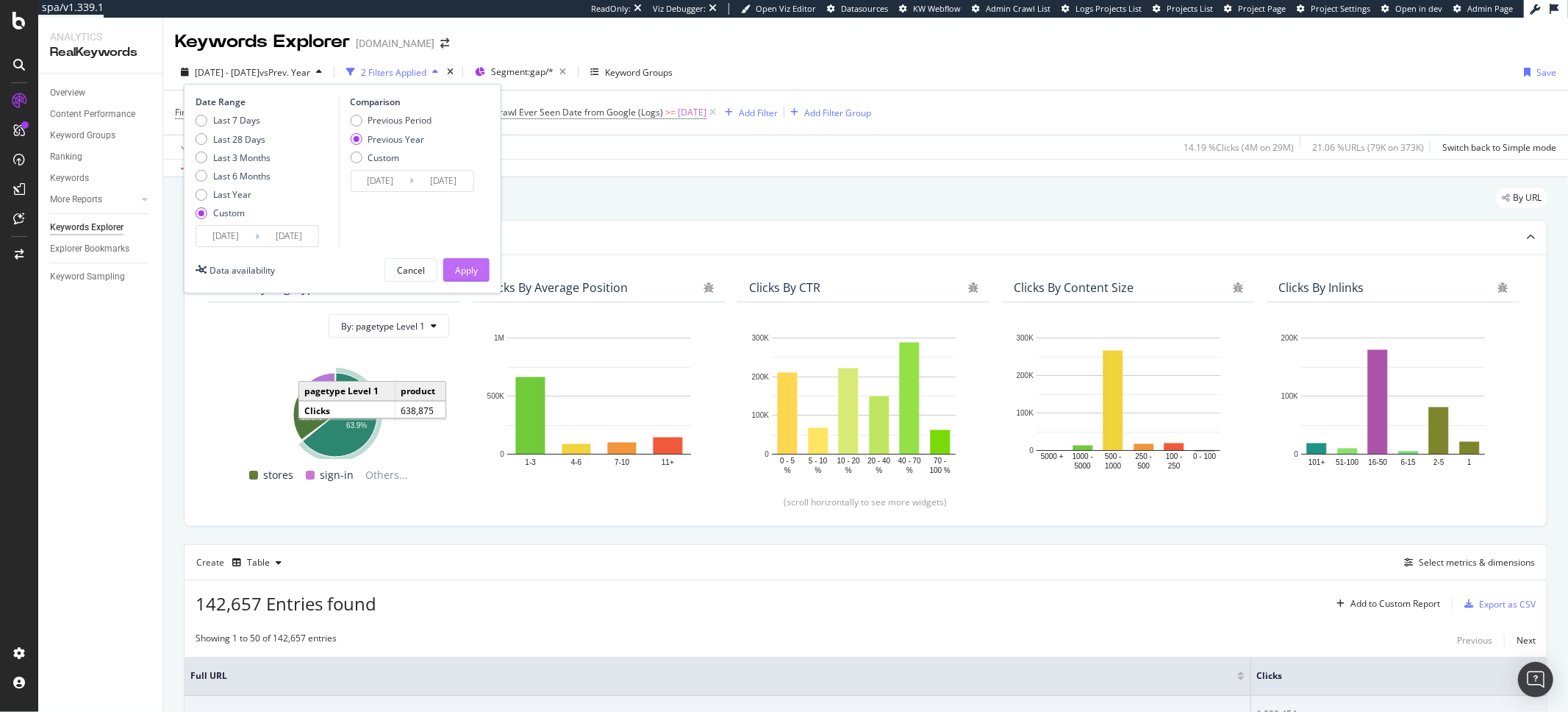
click at [469, 277] on div "Apply" at bounding box center [466, 270] width 23 height 22
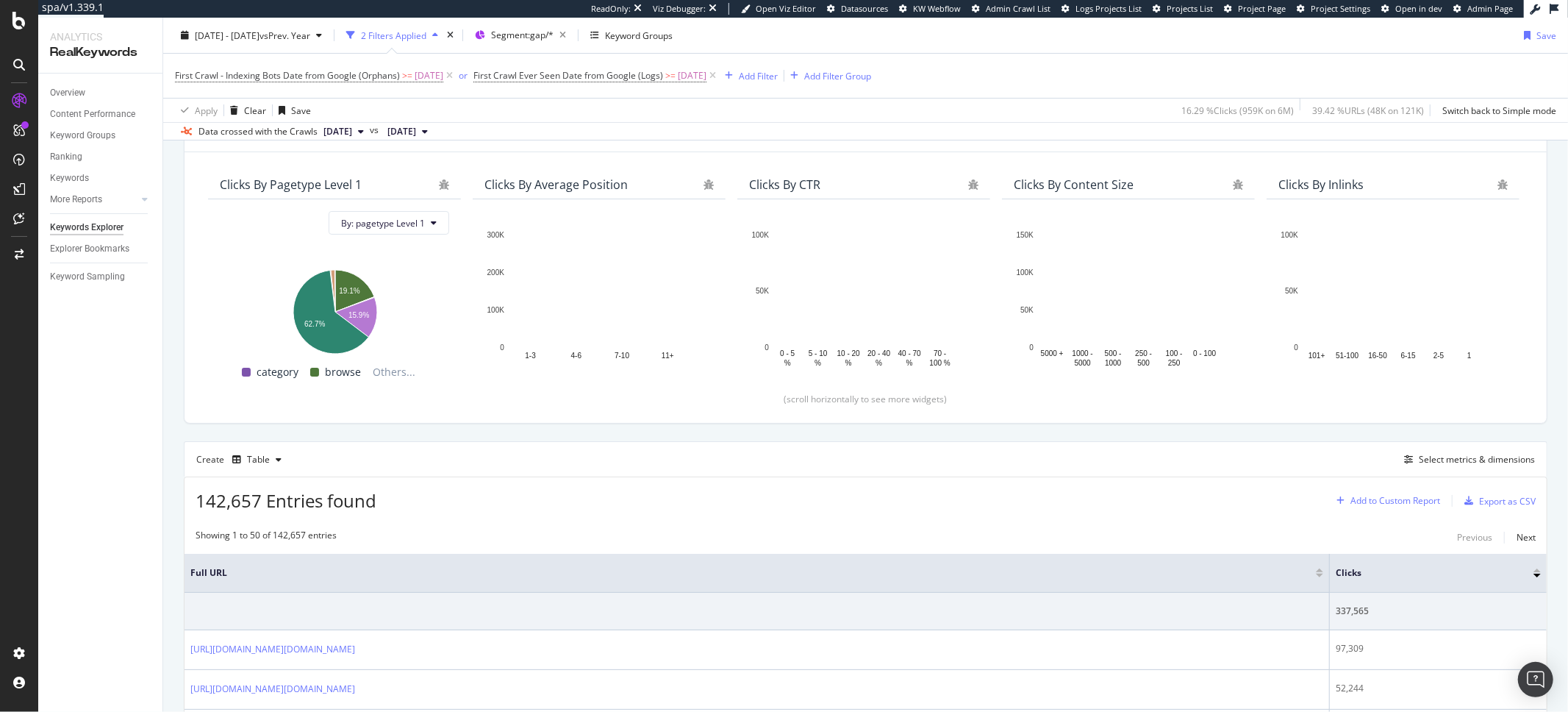
scroll to position [177, 0]
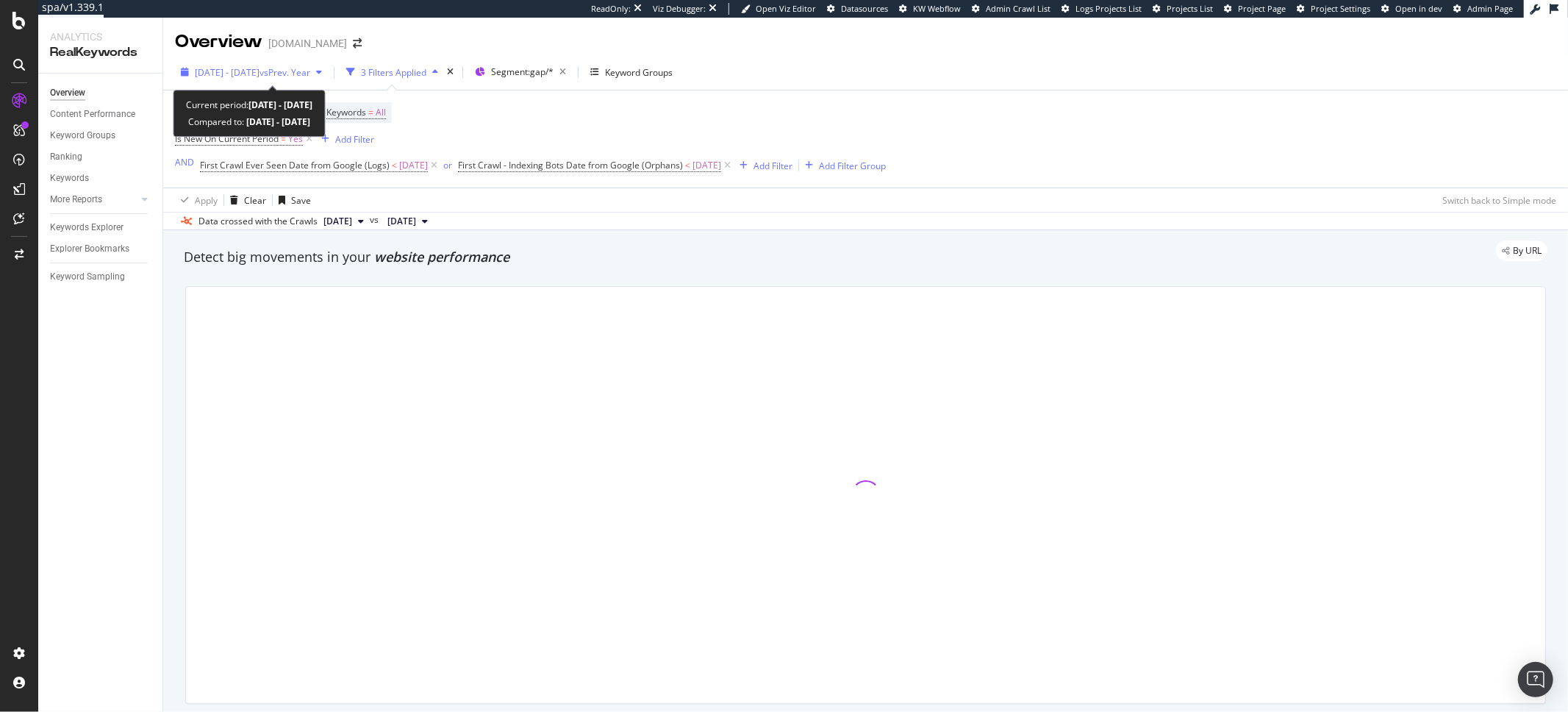
click at [310, 67] on span "vs Prev. Year" at bounding box center [285, 72] width 51 height 13
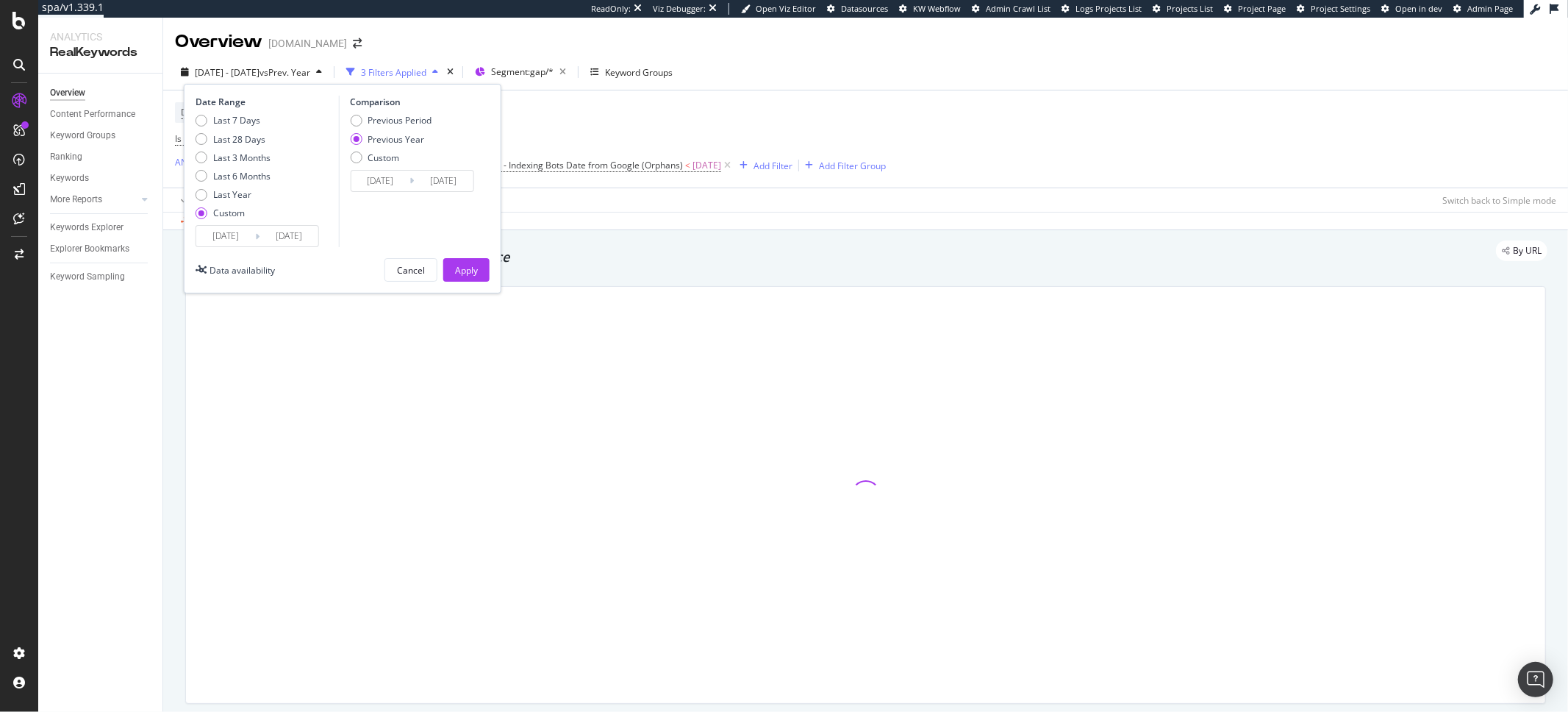
click at [216, 238] on input "[DATE]" at bounding box center [225, 236] width 59 height 21
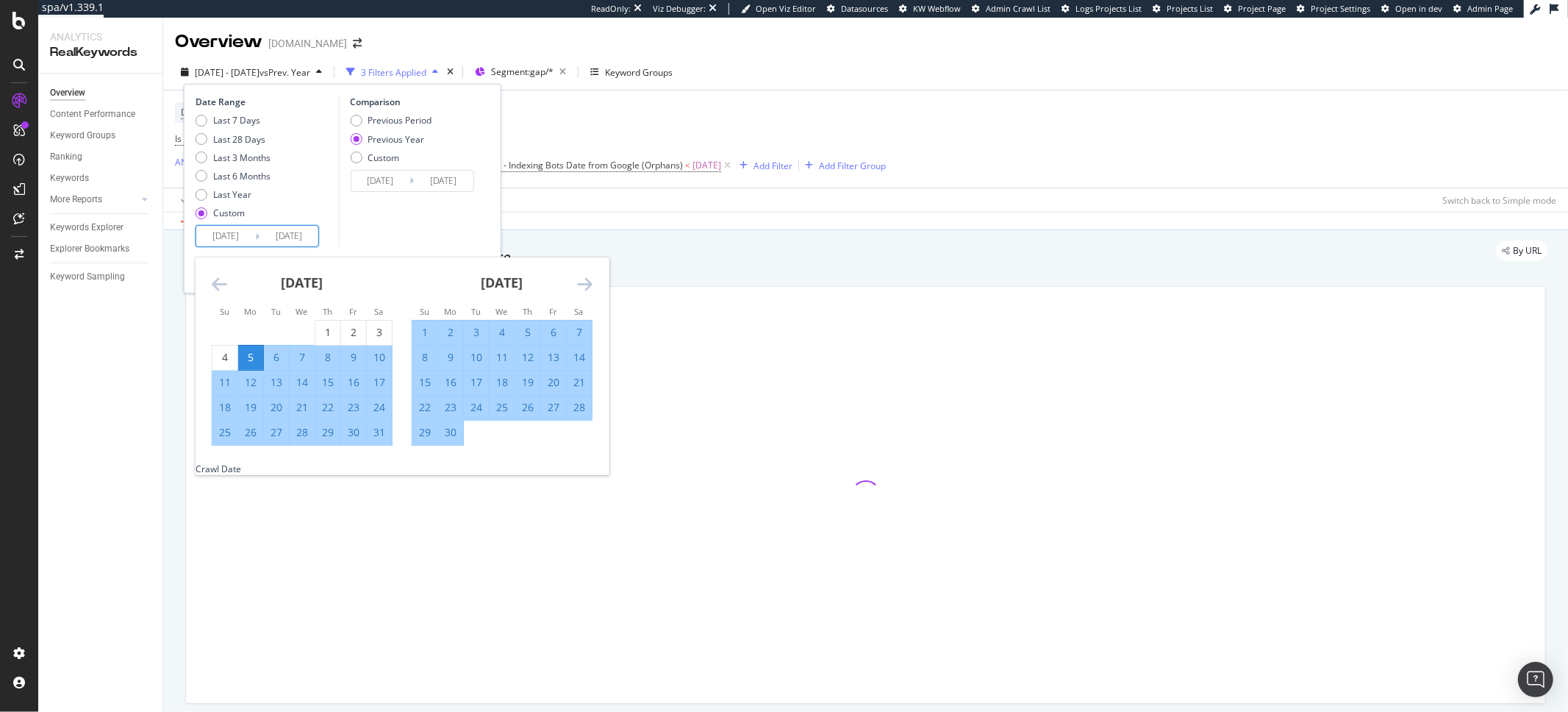
click at [577, 280] on icon "Move forward to switch to the next month." at bounding box center [584, 284] width 15 height 18
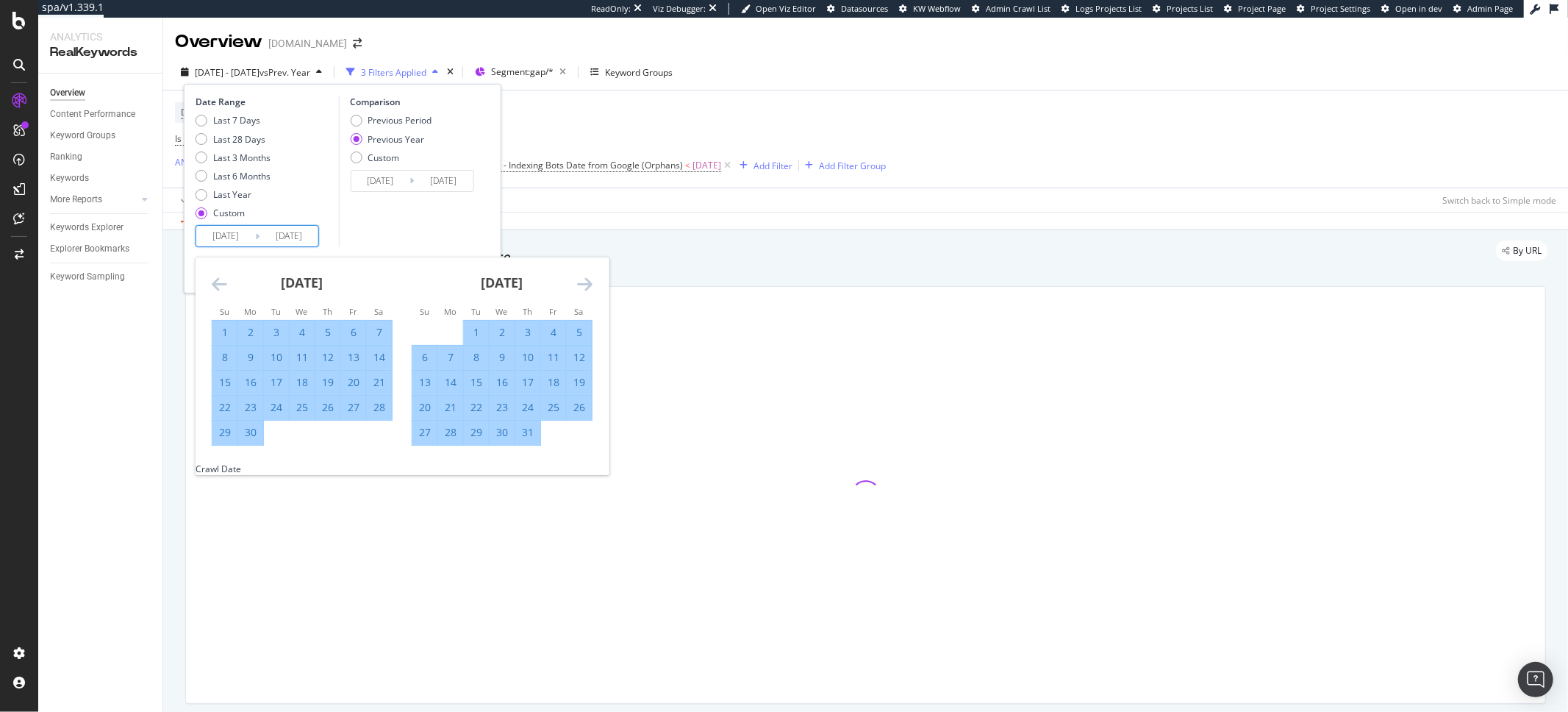
click at [577, 280] on icon "Move forward to switch to the next month." at bounding box center [584, 284] width 15 height 18
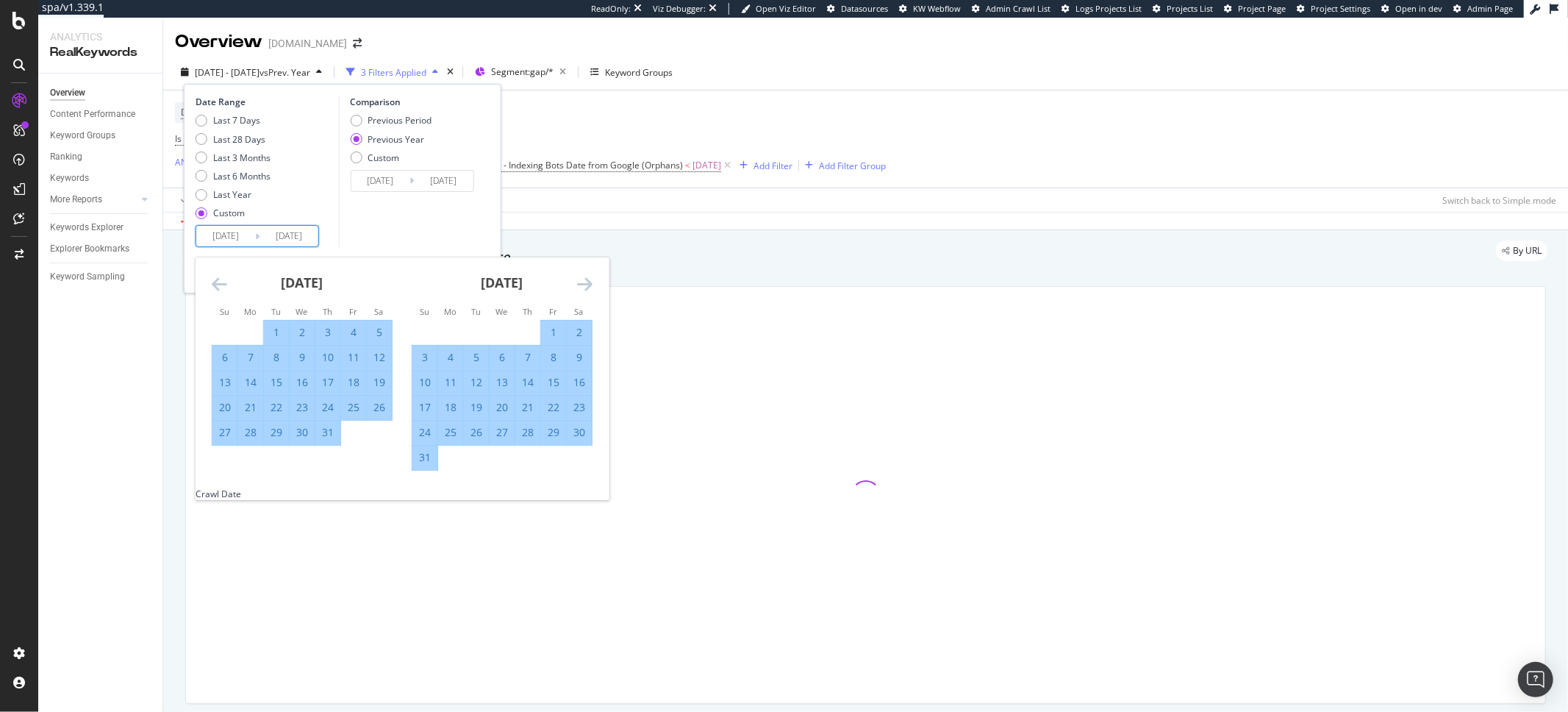
click at [577, 280] on icon "Move forward to switch to the next month." at bounding box center [584, 284] width 15 height 18
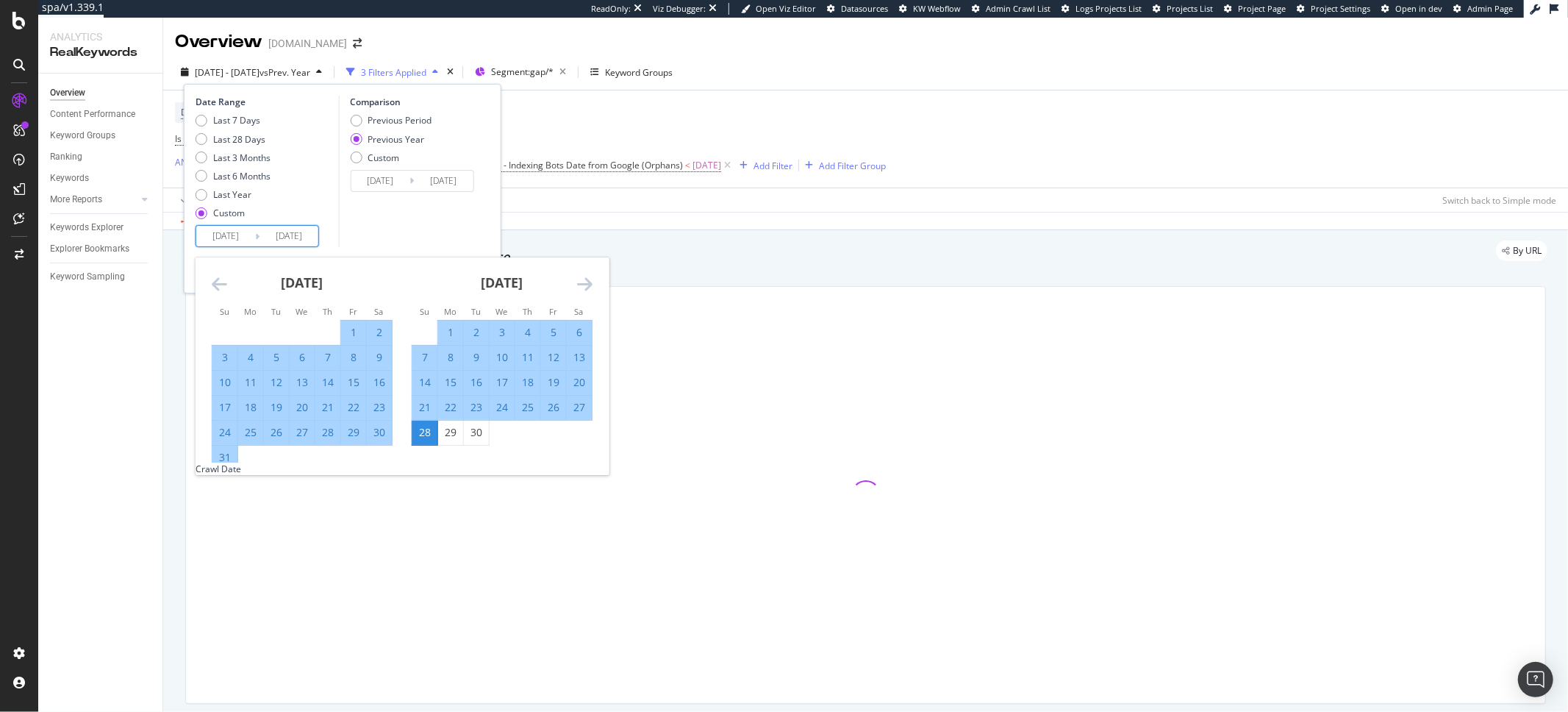
click at [457, 326] on div "1" at bounding box center [450, 332] width 25 height 14
type input "[DATE]"
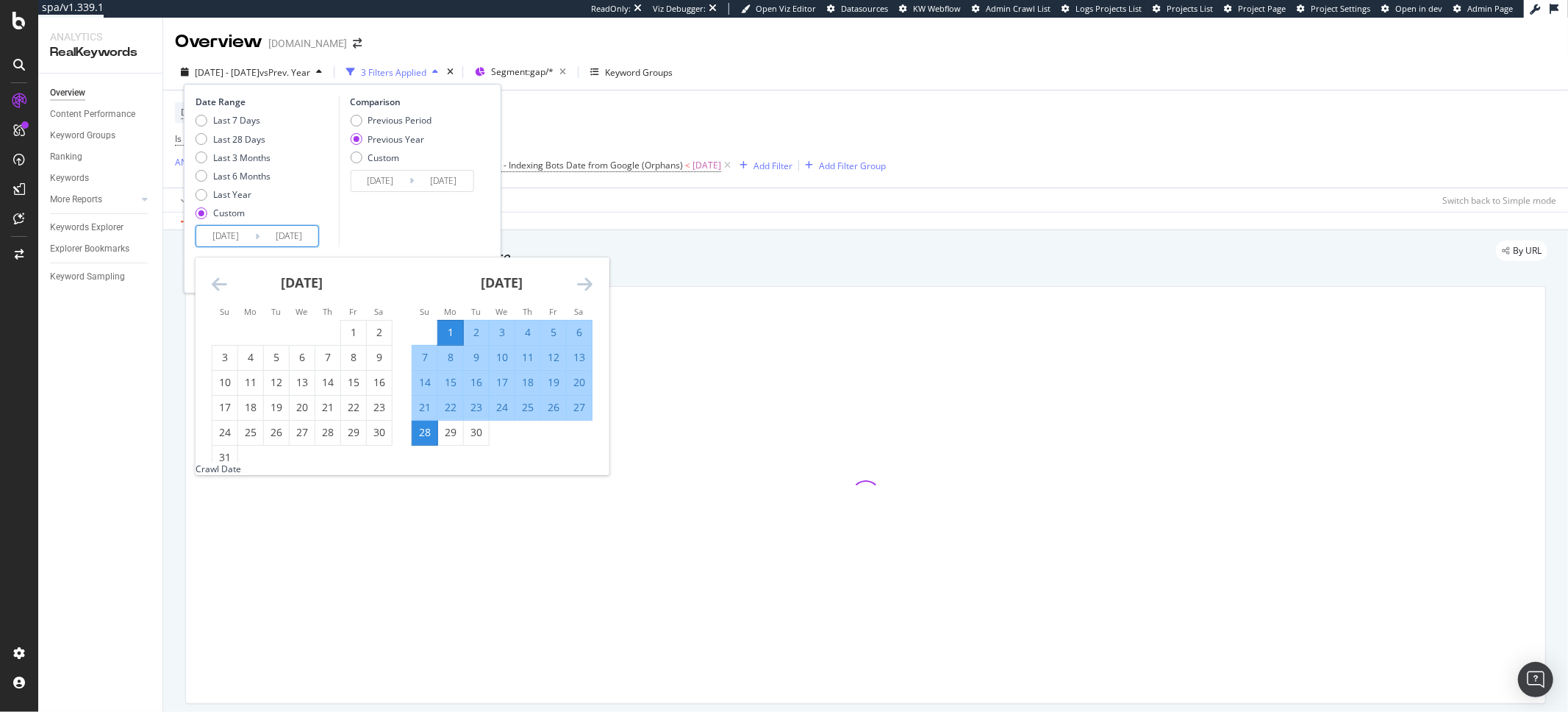
click at [477, 426] on div "30" at bounding box center [477, 432] width 25 height 14
type input "[DATE]"
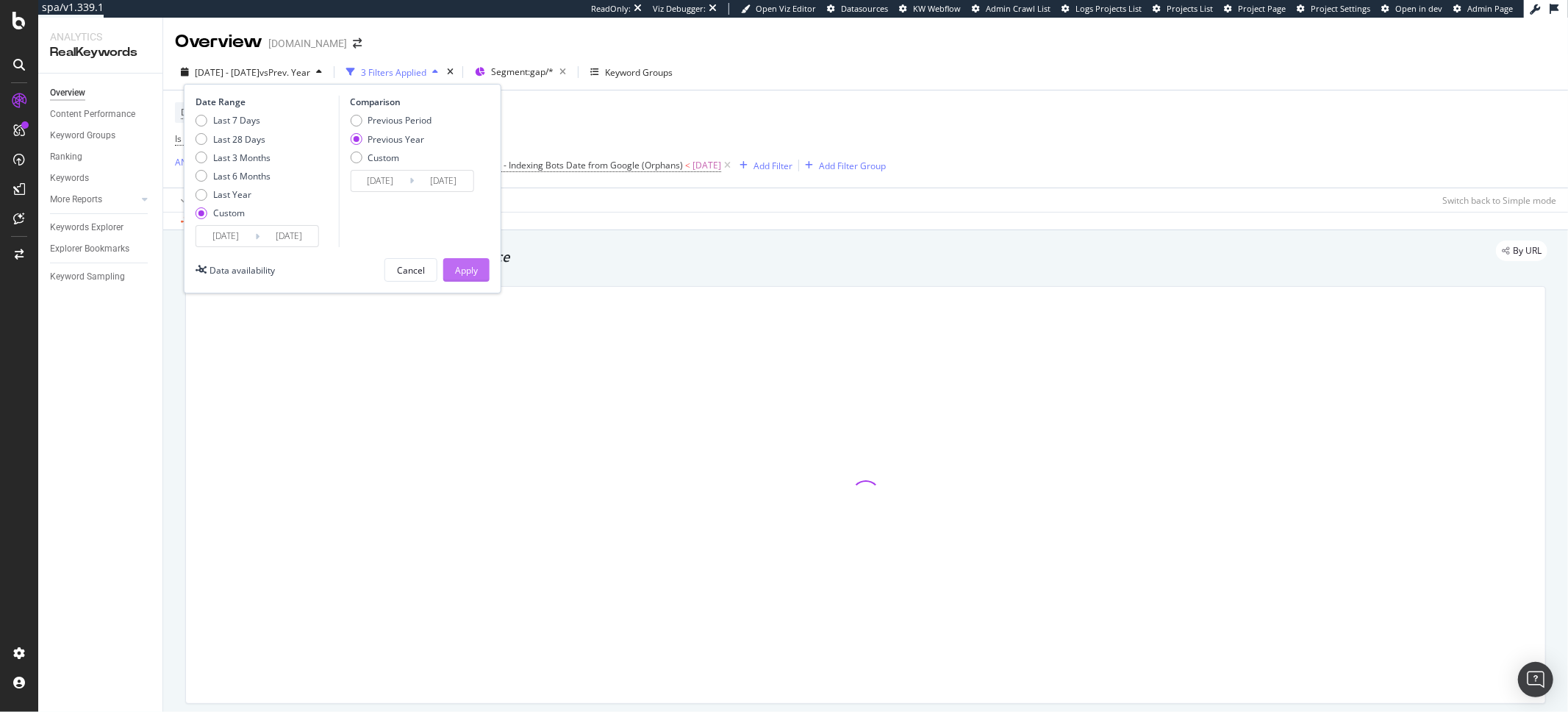
click at [468, 261] on div "Apply" at bounding box center [466, 270] width 23 height 22
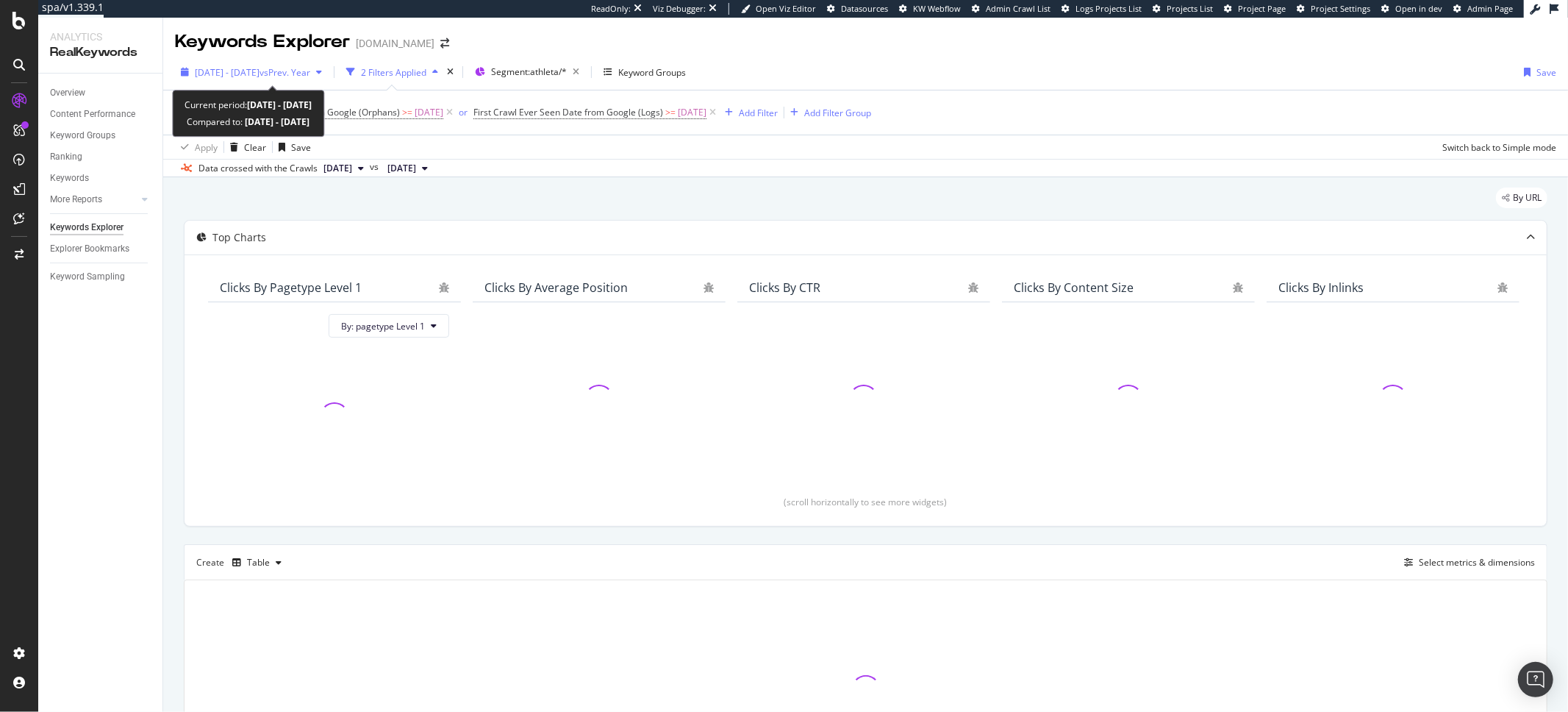
click at [305, 66] on span "vs Prev. Year" at bounding box center [285, 72] width 51 height 13
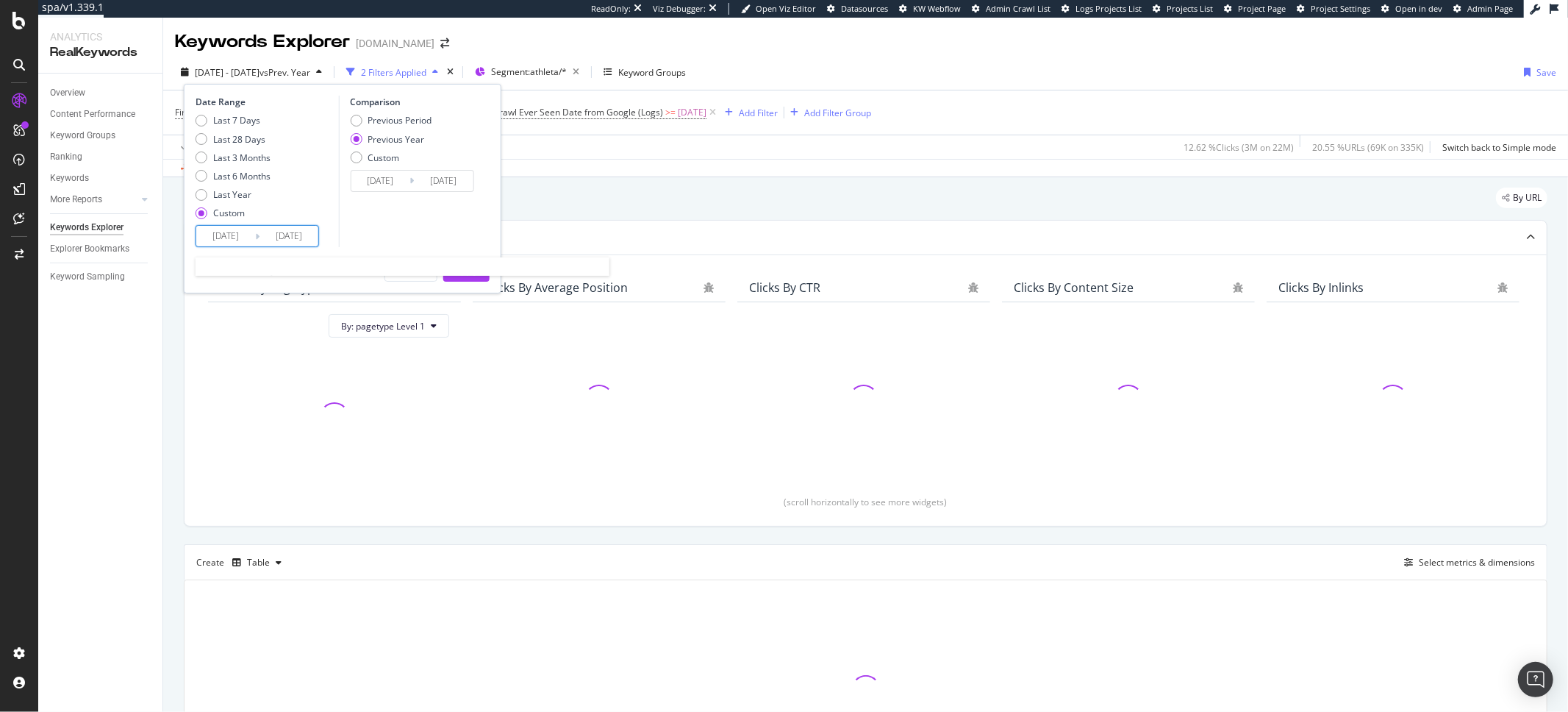
click at [250, 242] on input "[DATE]" at bounding box center [225, 236] width 59 height 21
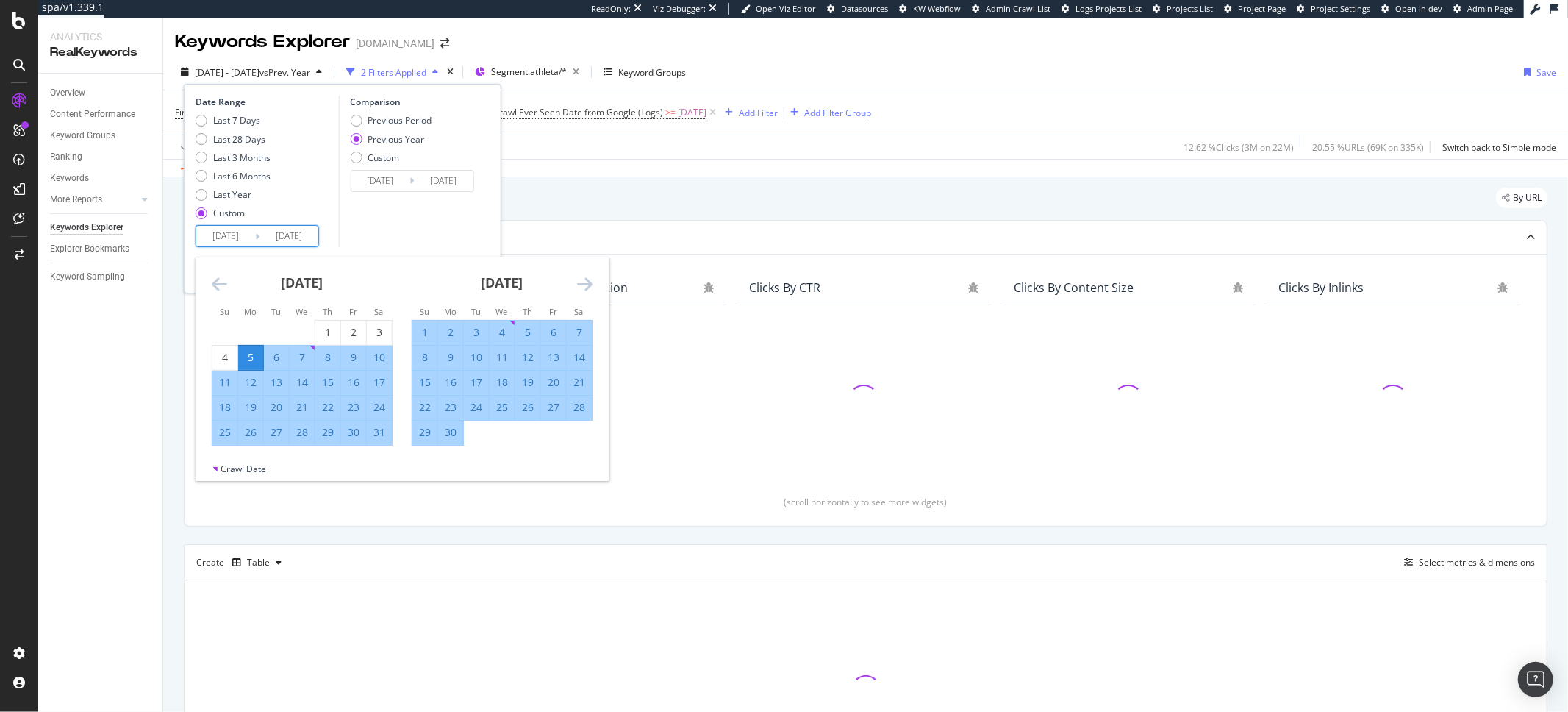
click at [589, 280] on icon "Move forward to switch to the next month." at bounding box center [584, 284] width 15 height 18
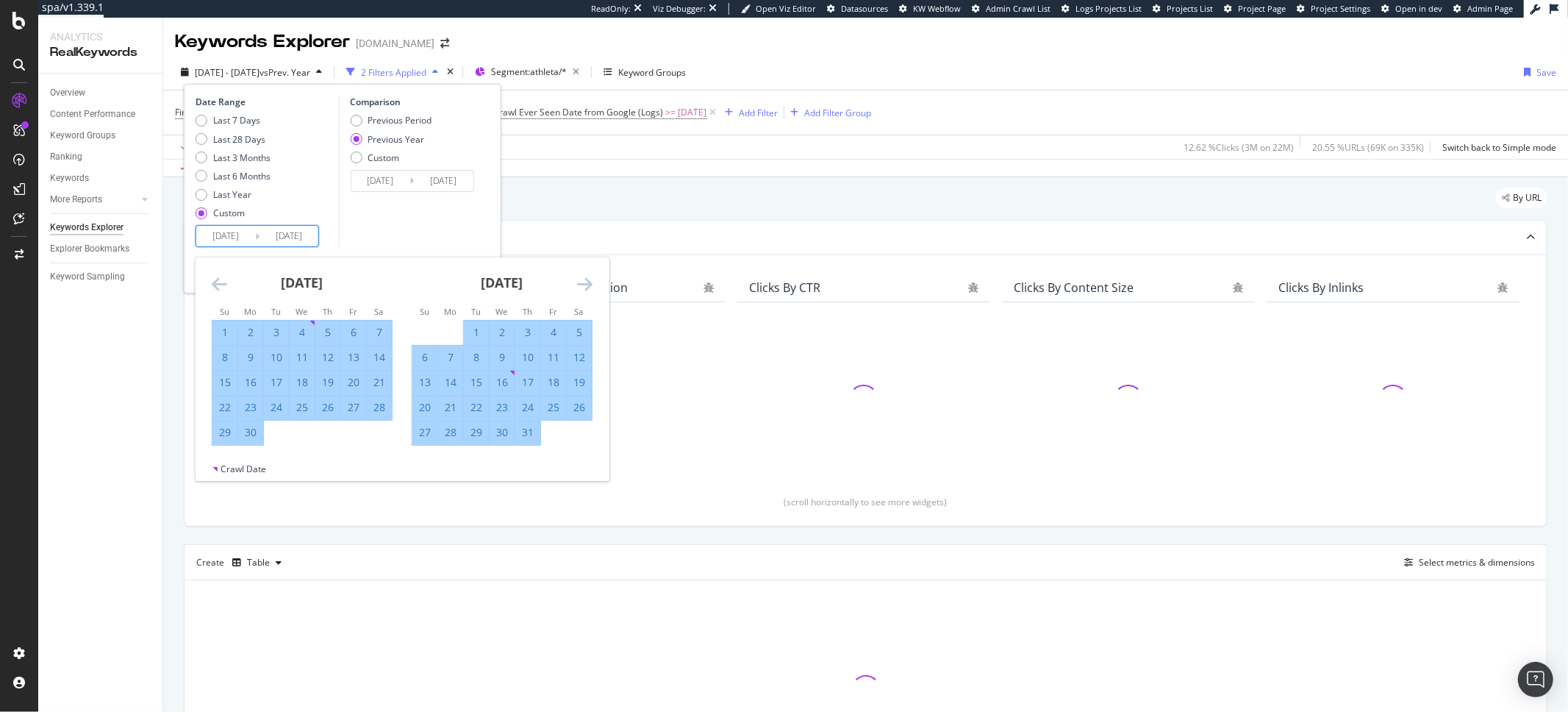
click at [589, 280] on icon "Move forward to switch to the next month." at bounding box center [584, 284] width 15 height 18
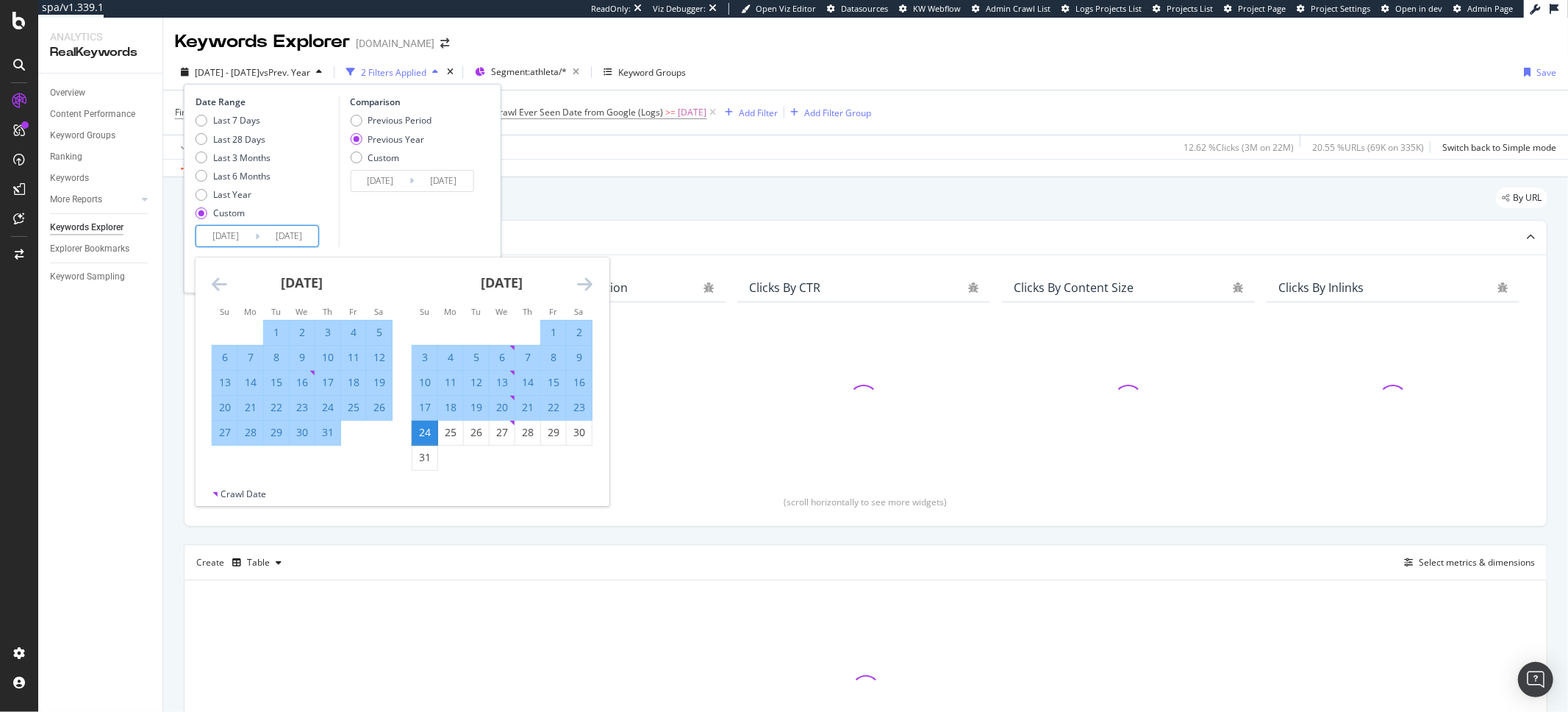
click at [588, 280] on icon "Move forward to switch to the next month." at bounding box center [584, 284] width 15 height 18
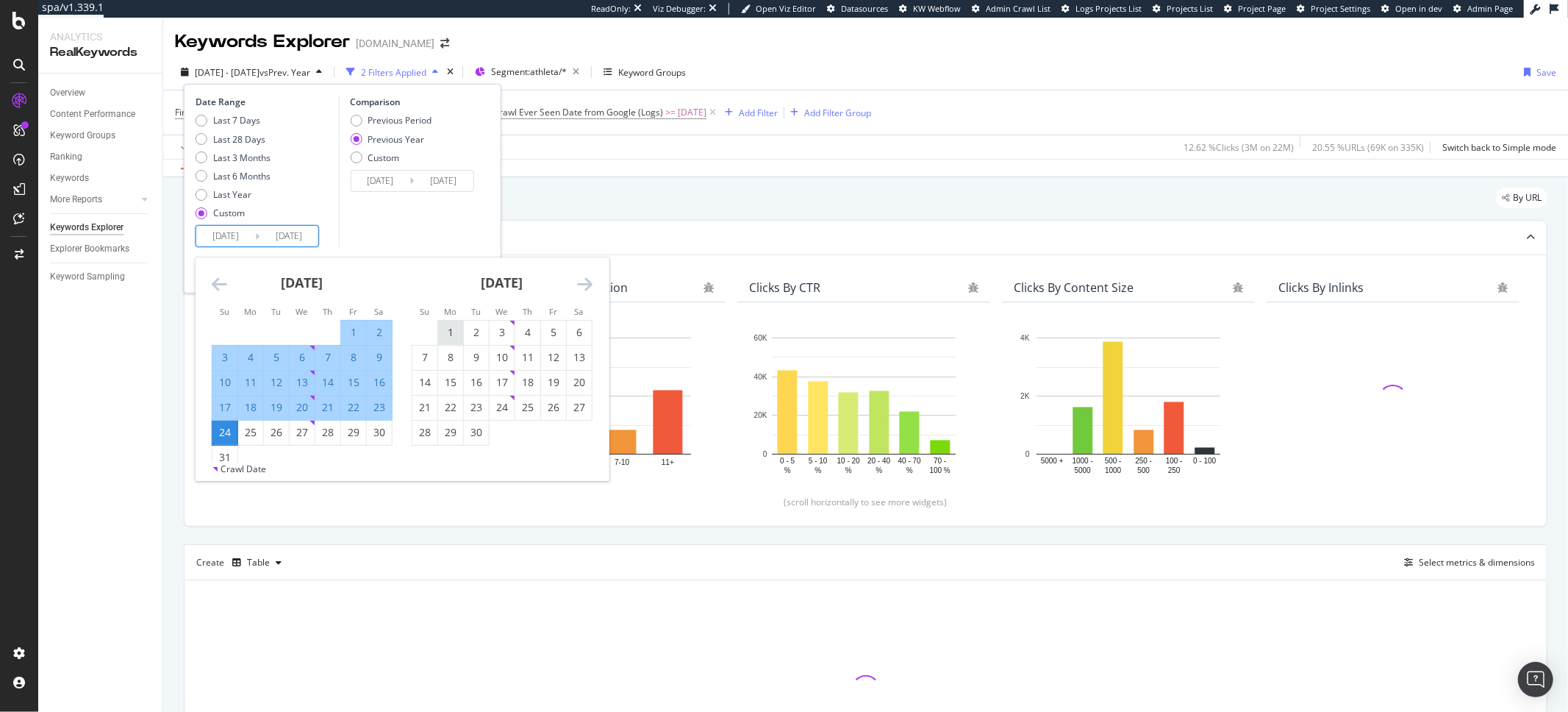
click at [454, 328] on div "1" at bounding box center [450, 332] width 25 height 14
type input "[DATE]"
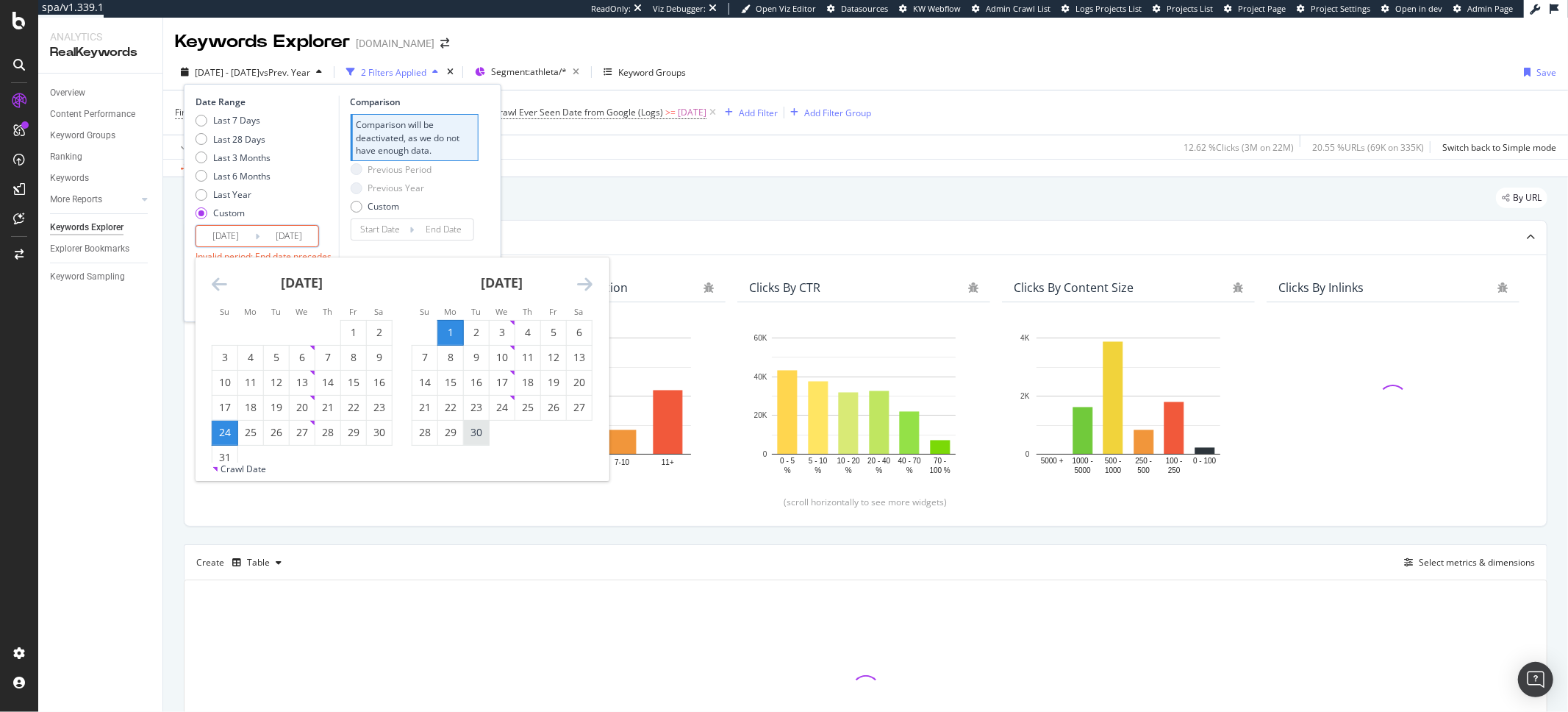
click at [485, 432] on div "30" at bounding box center [477, 432] width 25 height 14
type input "[DATE]"
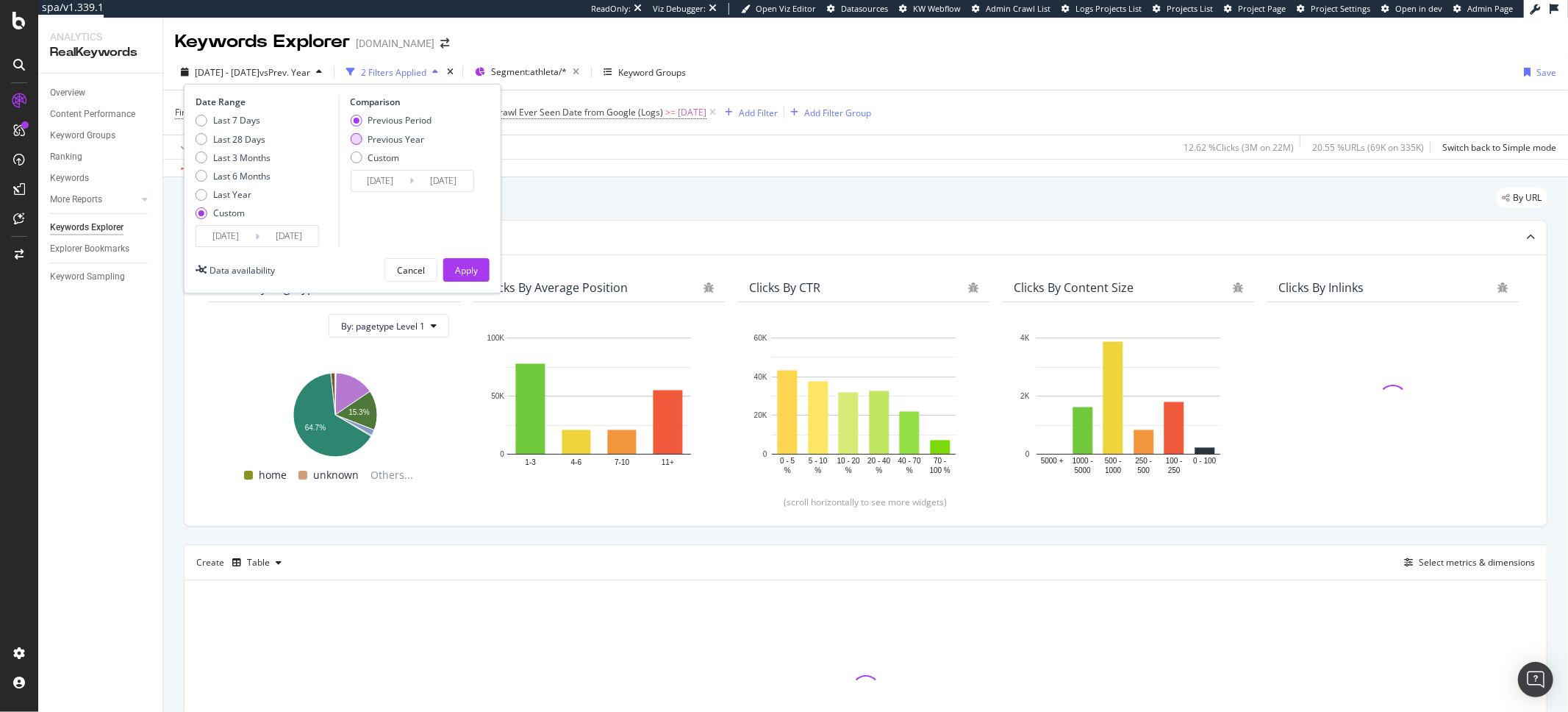
click at [410, 142] on div "Previous Year" at bounding box center [395, 139] width 57 height 13
type input "[DATE]"
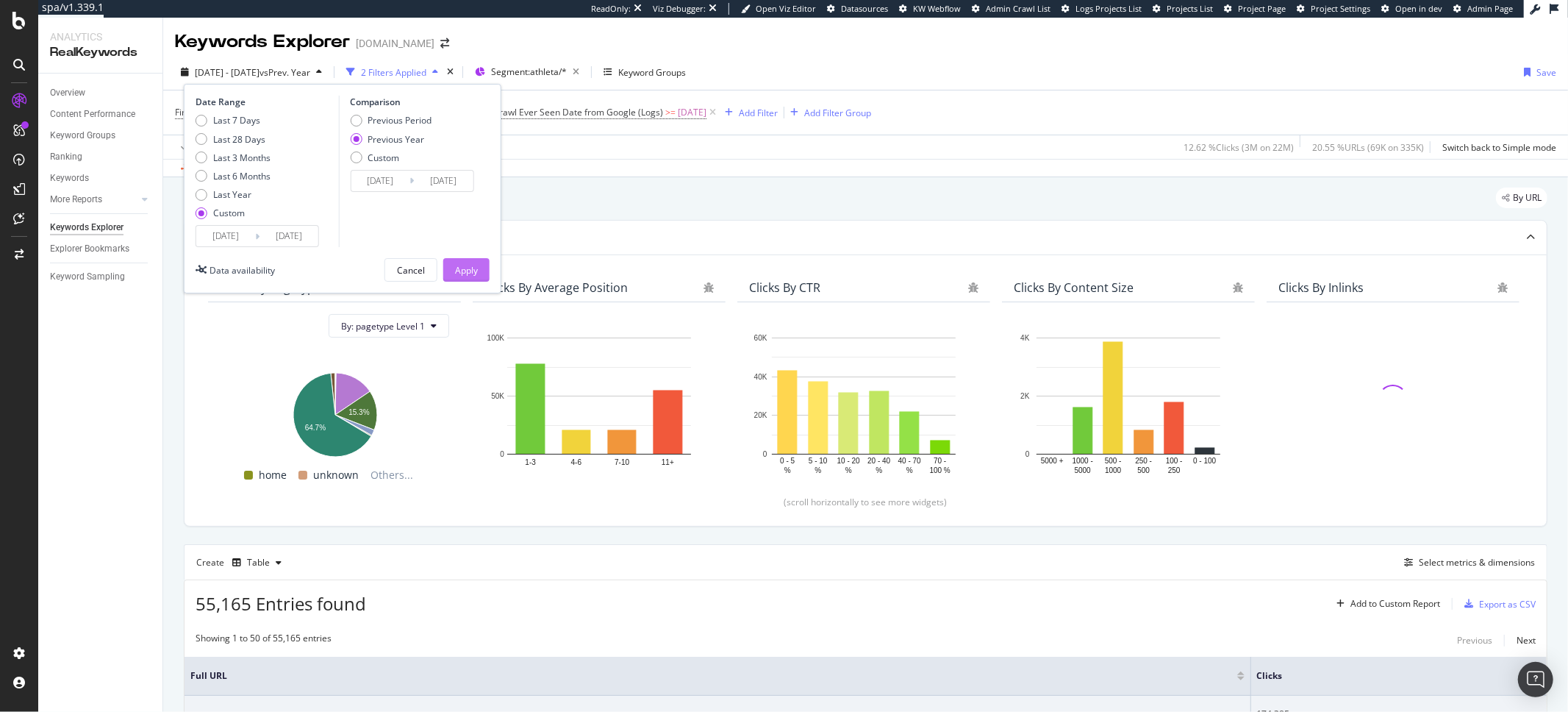
click at [466, 264] on div "Apply" at bounding box center [466, 271] width 23 height 13
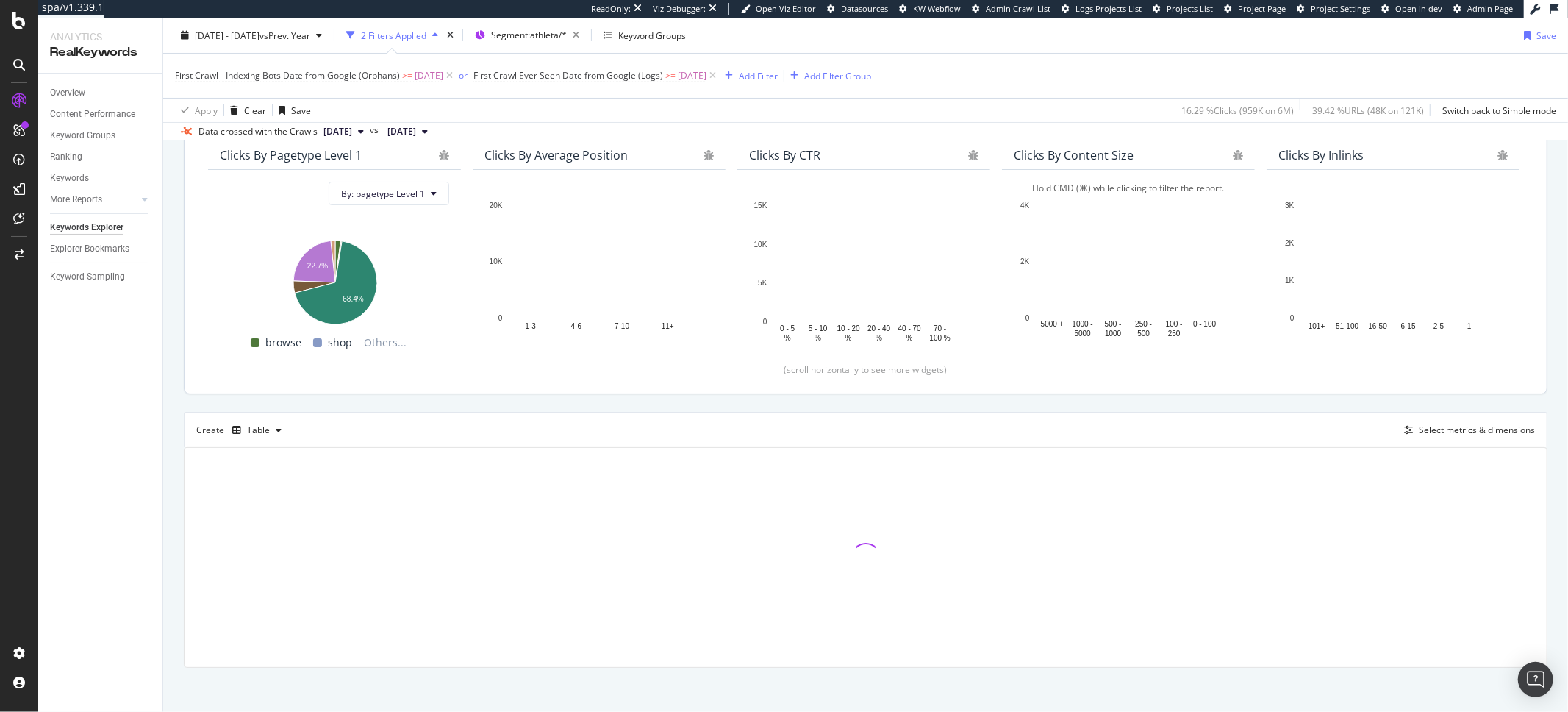
scroll to position [140, 0]
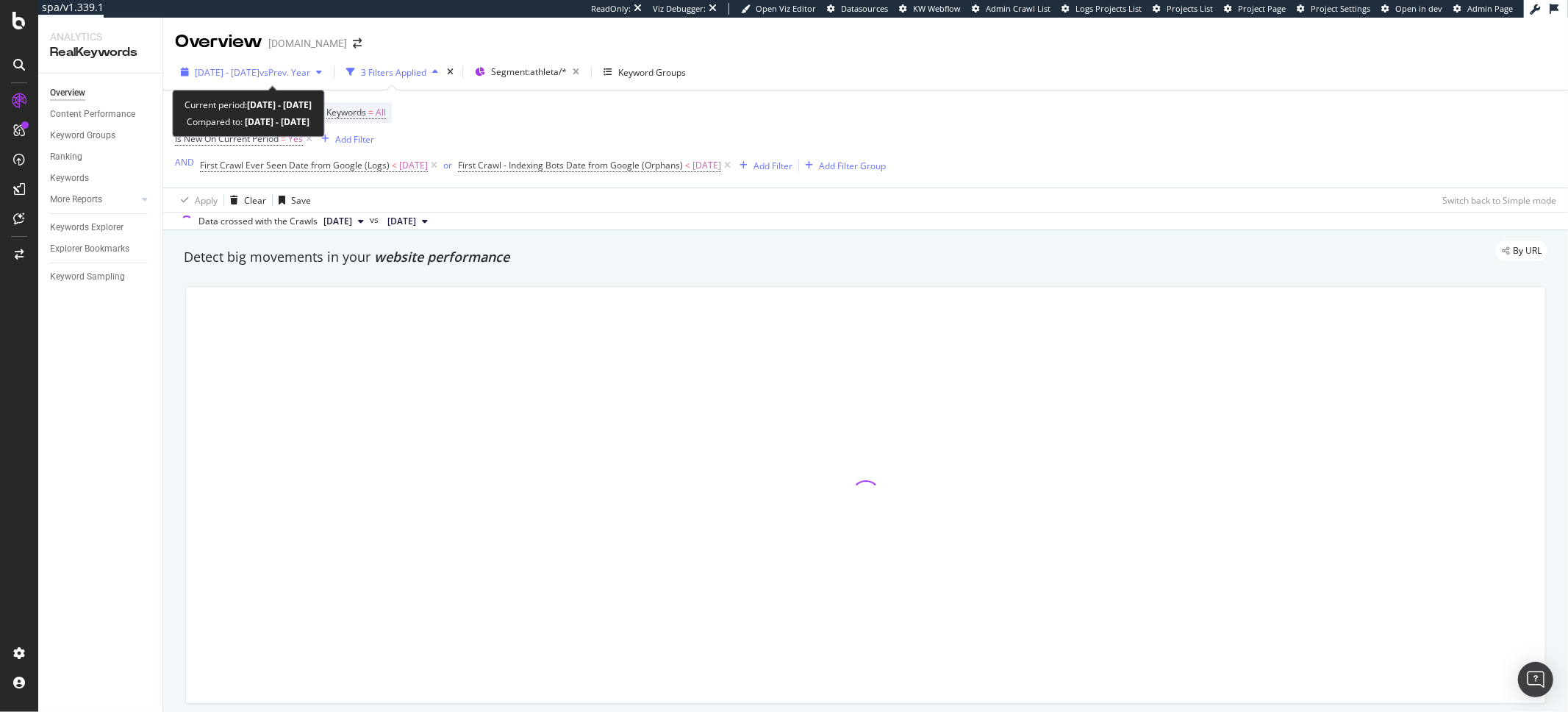
click at [306, 77] on span "vs Prev. Year" at bounding box center [285, 72] width 51 height 13
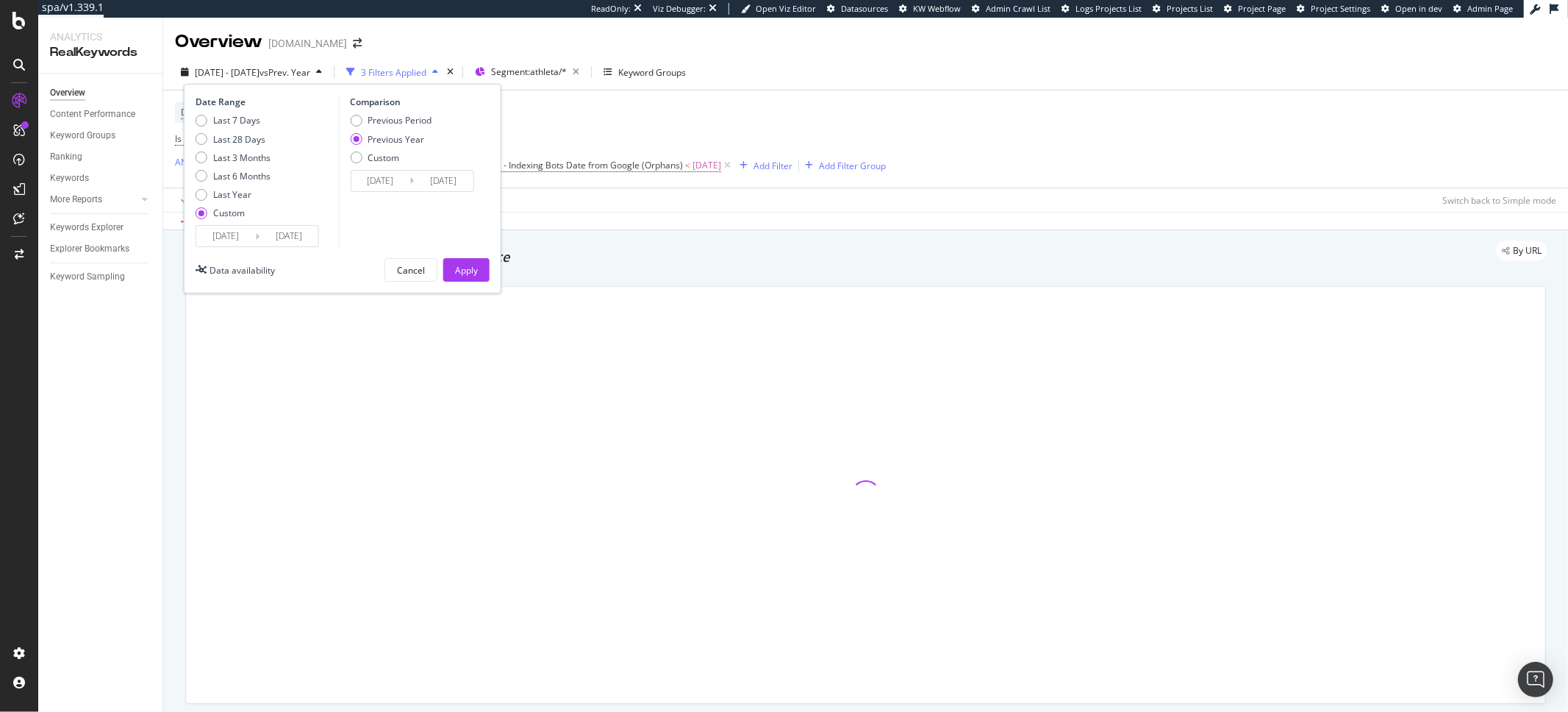
click at [244, 234] on input "[DATE]" at bounding box center [225, 236] width 59 height 21
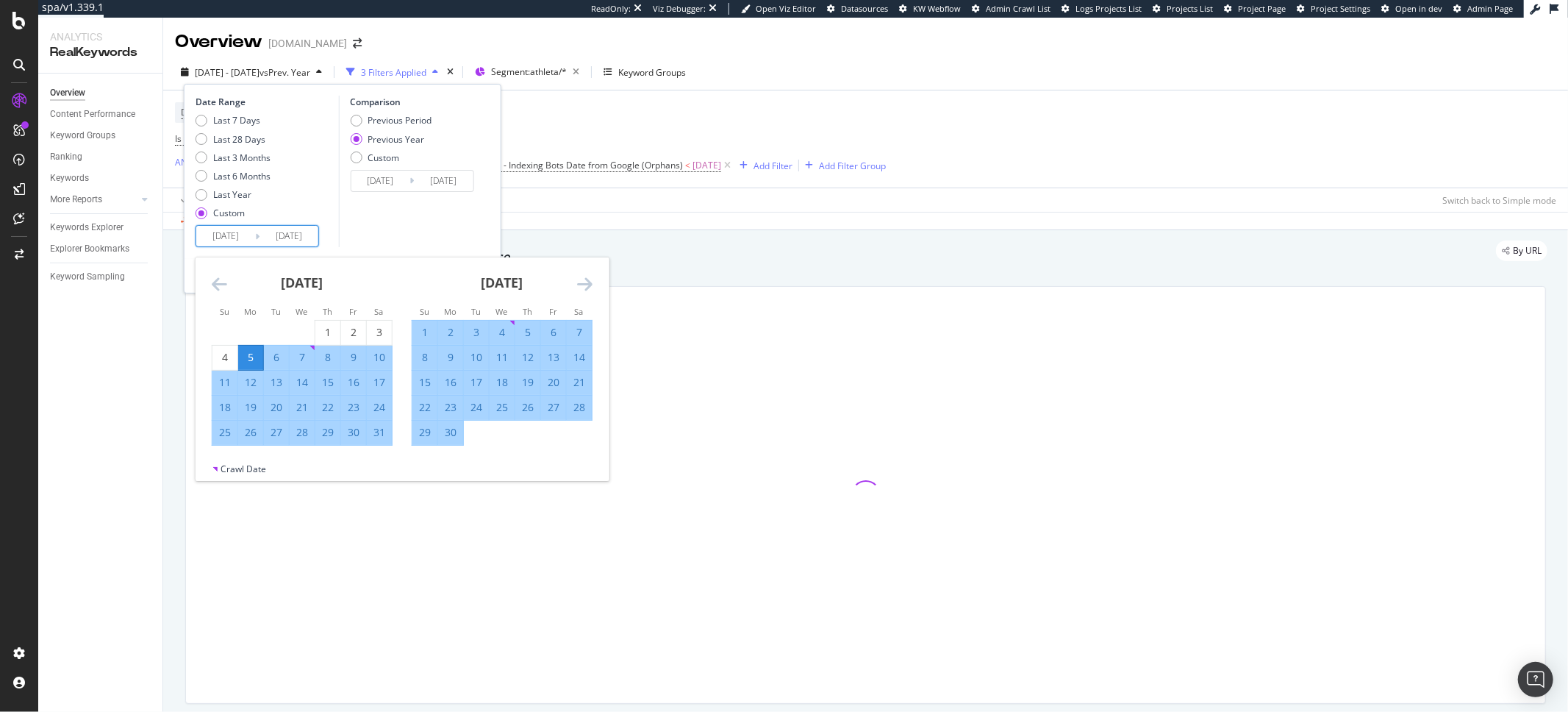
click at [578, 282] on icon "Move forward to switch to the next month." at bounding box center [584, 284] width 15 height 18
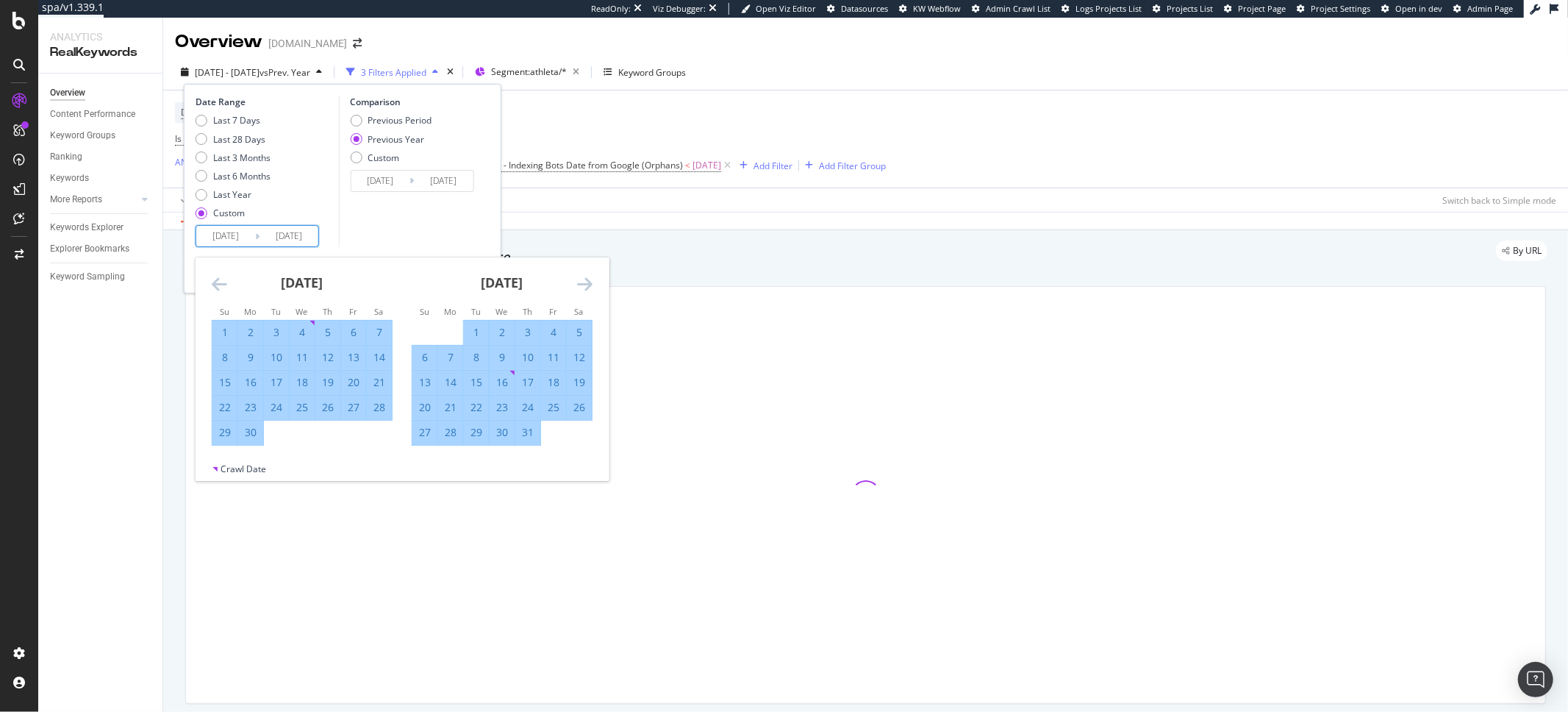
click at [578, 282] on icon "Move forward to switch to the next month." at bounding box center [584, 284] width 15 height 18
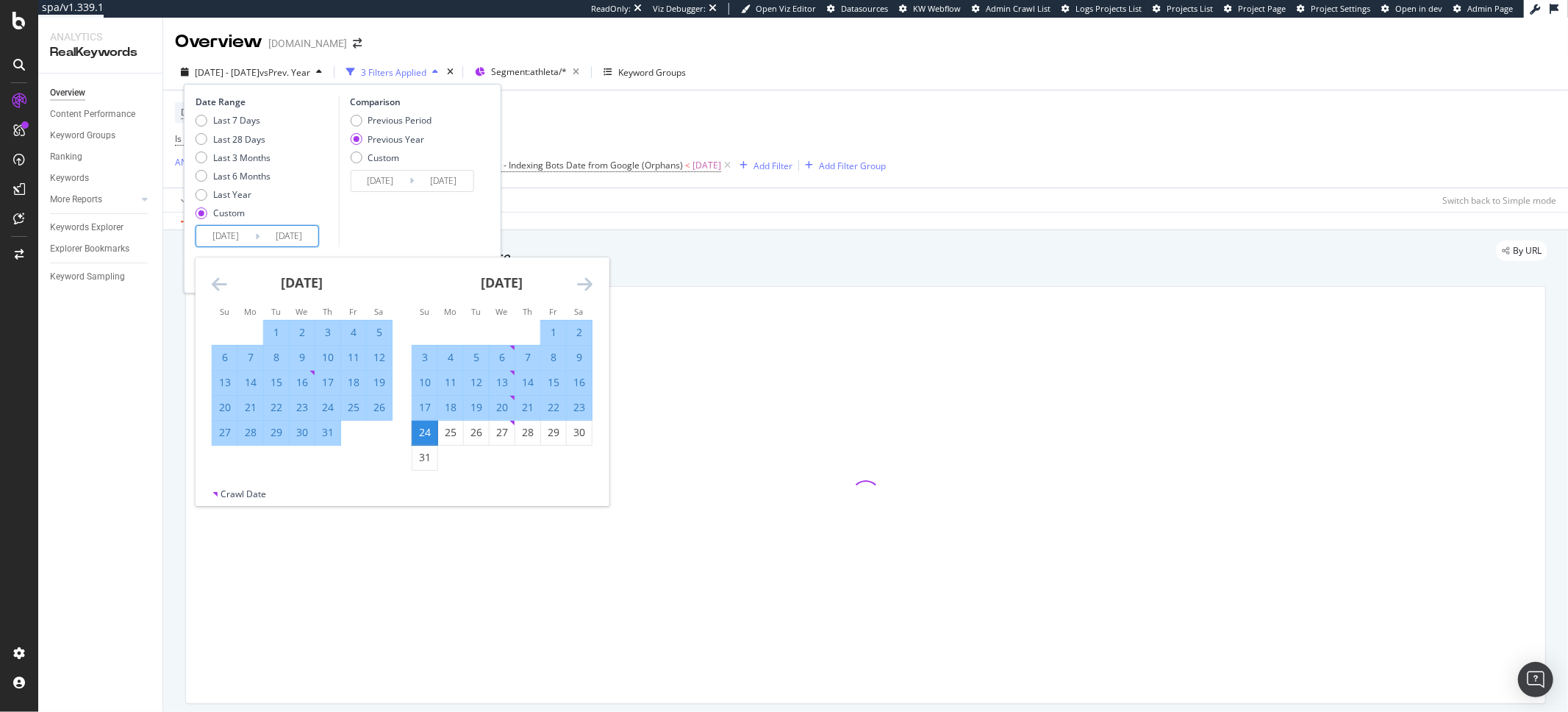
click at [578, 282] on icon "Move forward to switch to the next month." at bounding box center [584, 284] width 15 height 18
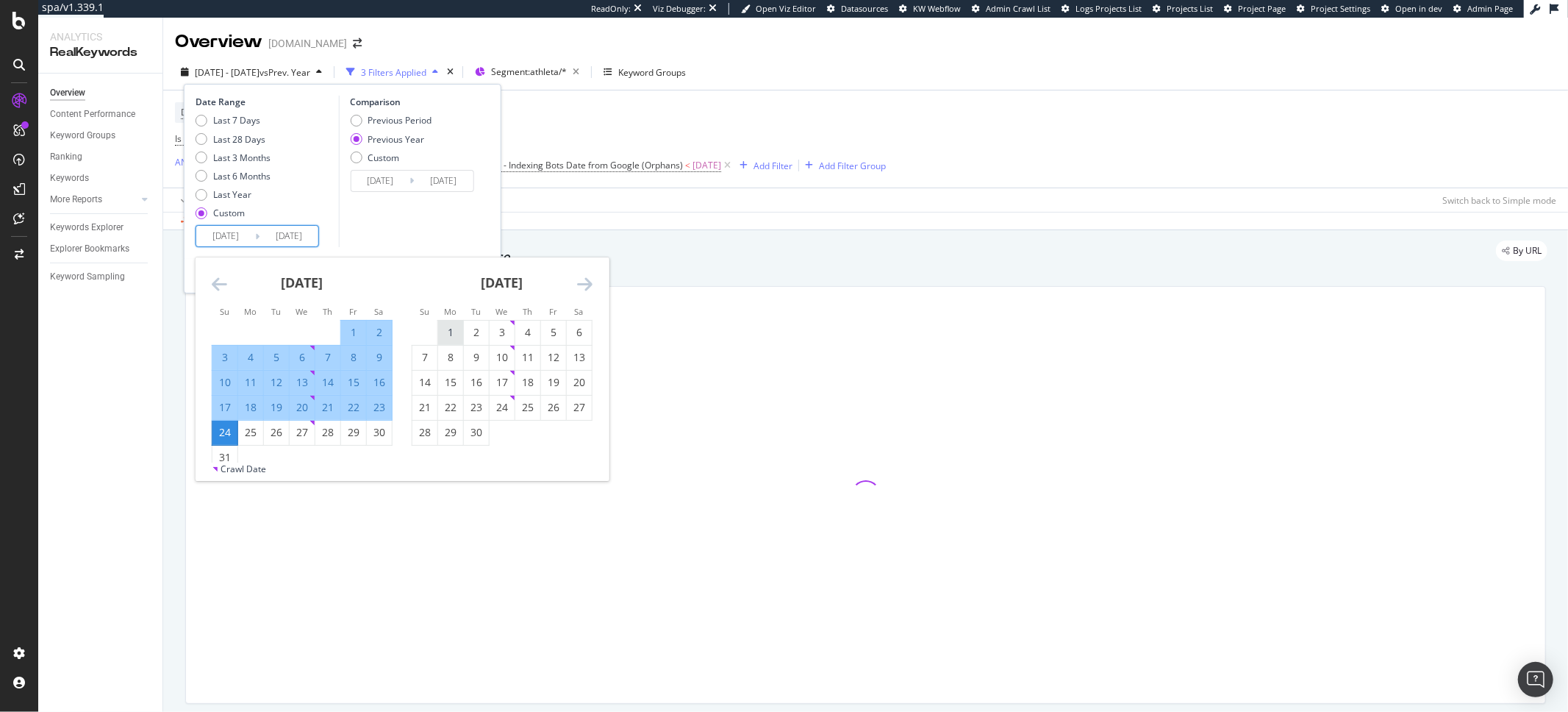
click at [449, 337] on div "1" at bounding box center [450, 332] width 25 height 14
type input "[DATE]"
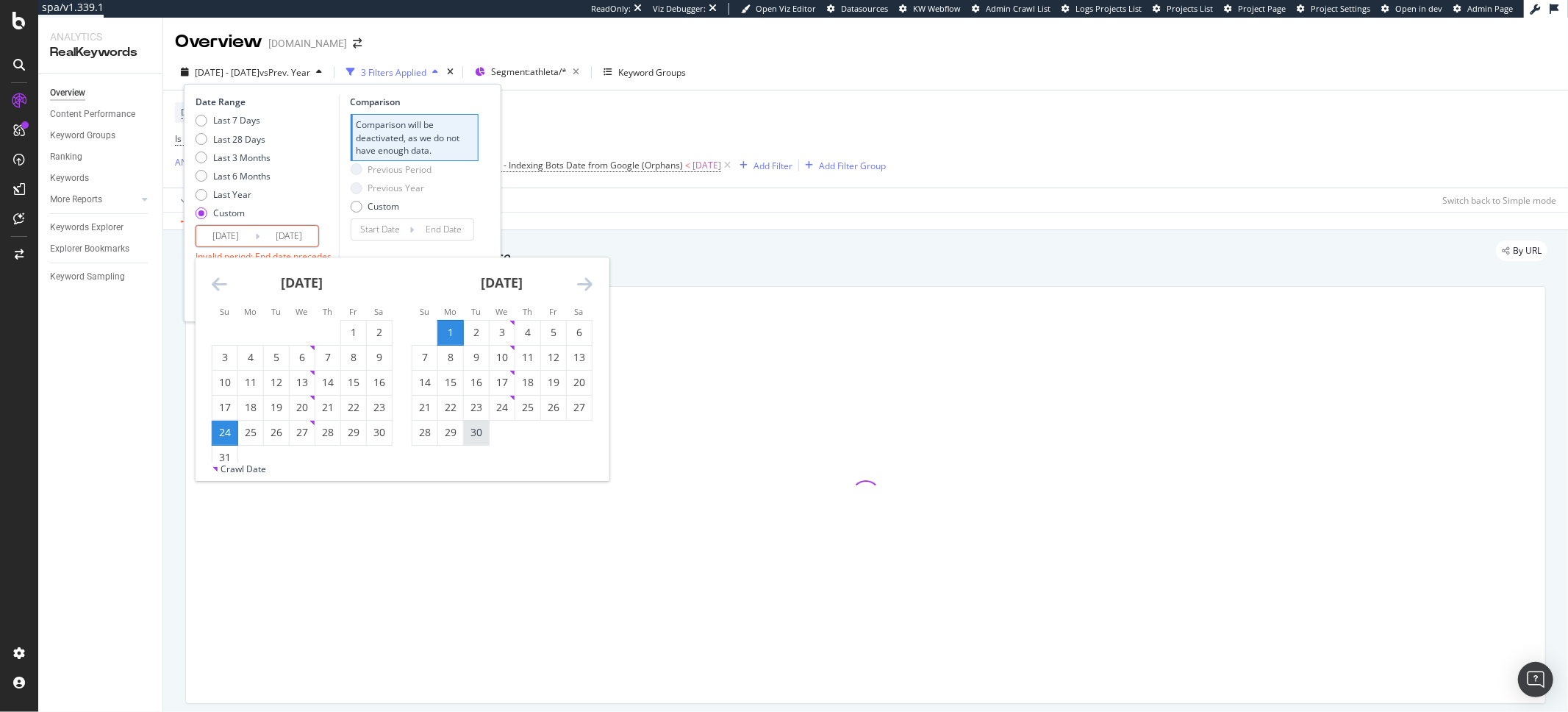
click at [477, 433] on div "30" at bounding box center [477, 432] width 25 height 14
type input "[DATE]"
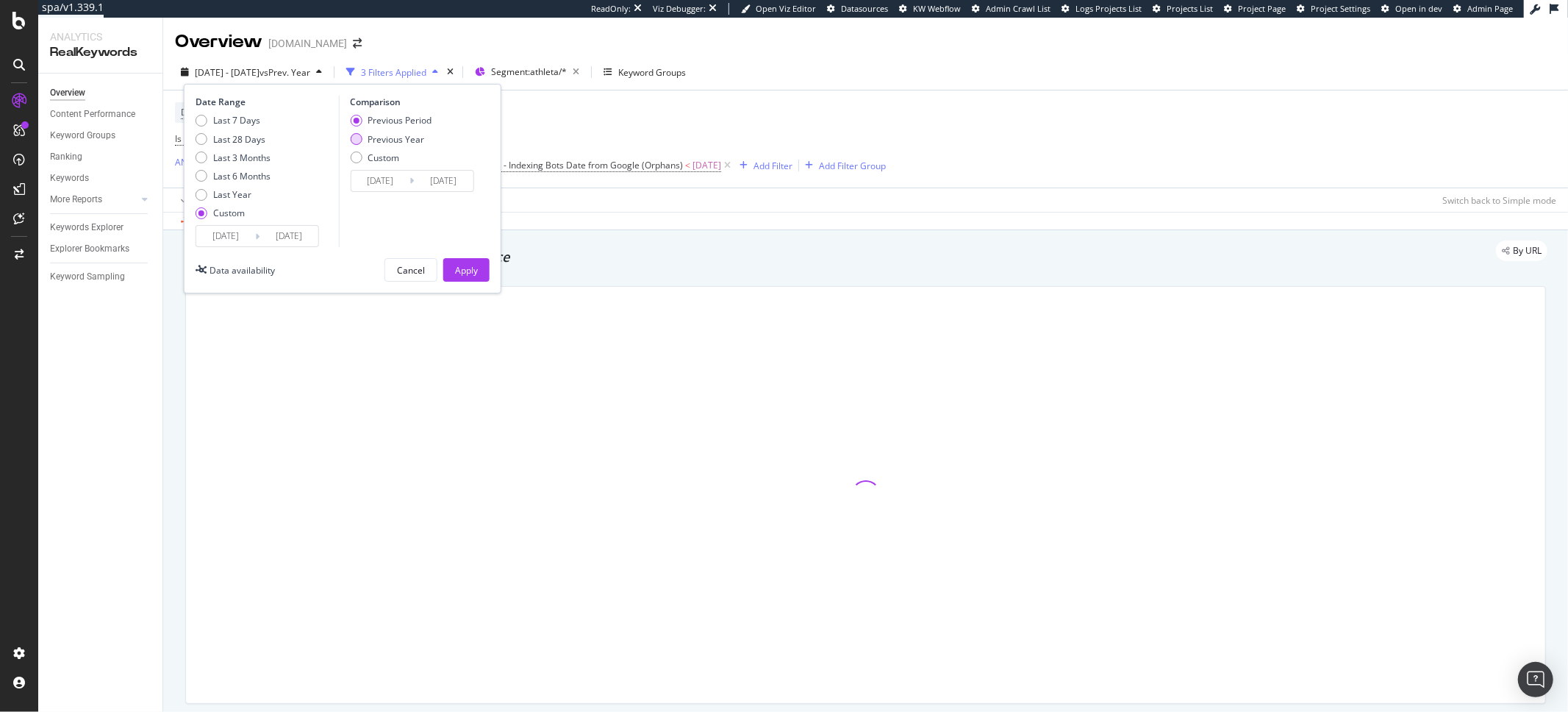
click at [417, 136] on div "Previous Year" at bounding box center [395, 139] width 57 height 13
type input "[DATE]"
click at [453, 278] on button "Apply" at bounding box center [466, 270] width 46 height 24
